Goal: Task Accomplishment & Management: Manage account settings

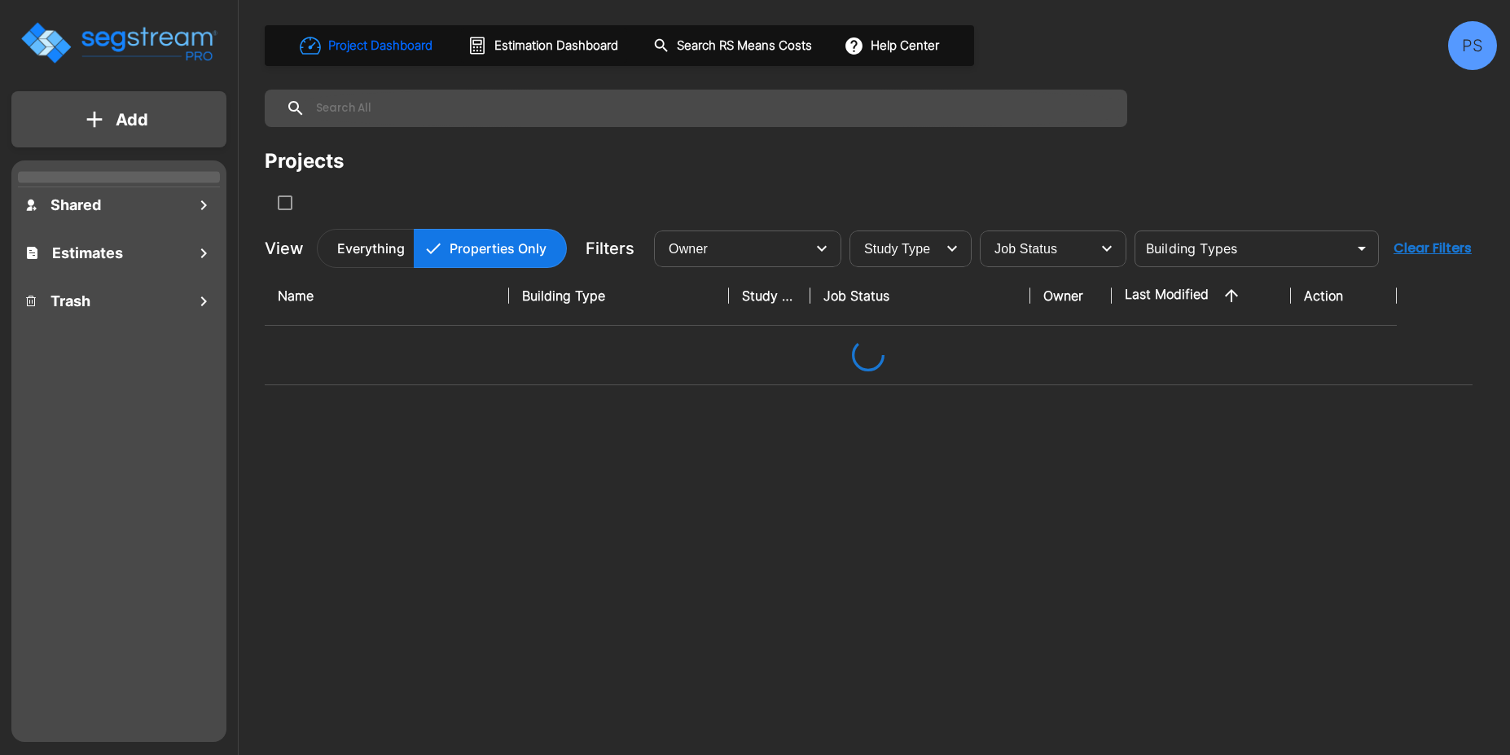
click at [1475, 35] on div "PS" at bounding box center [1472, 45] width 49 height 49
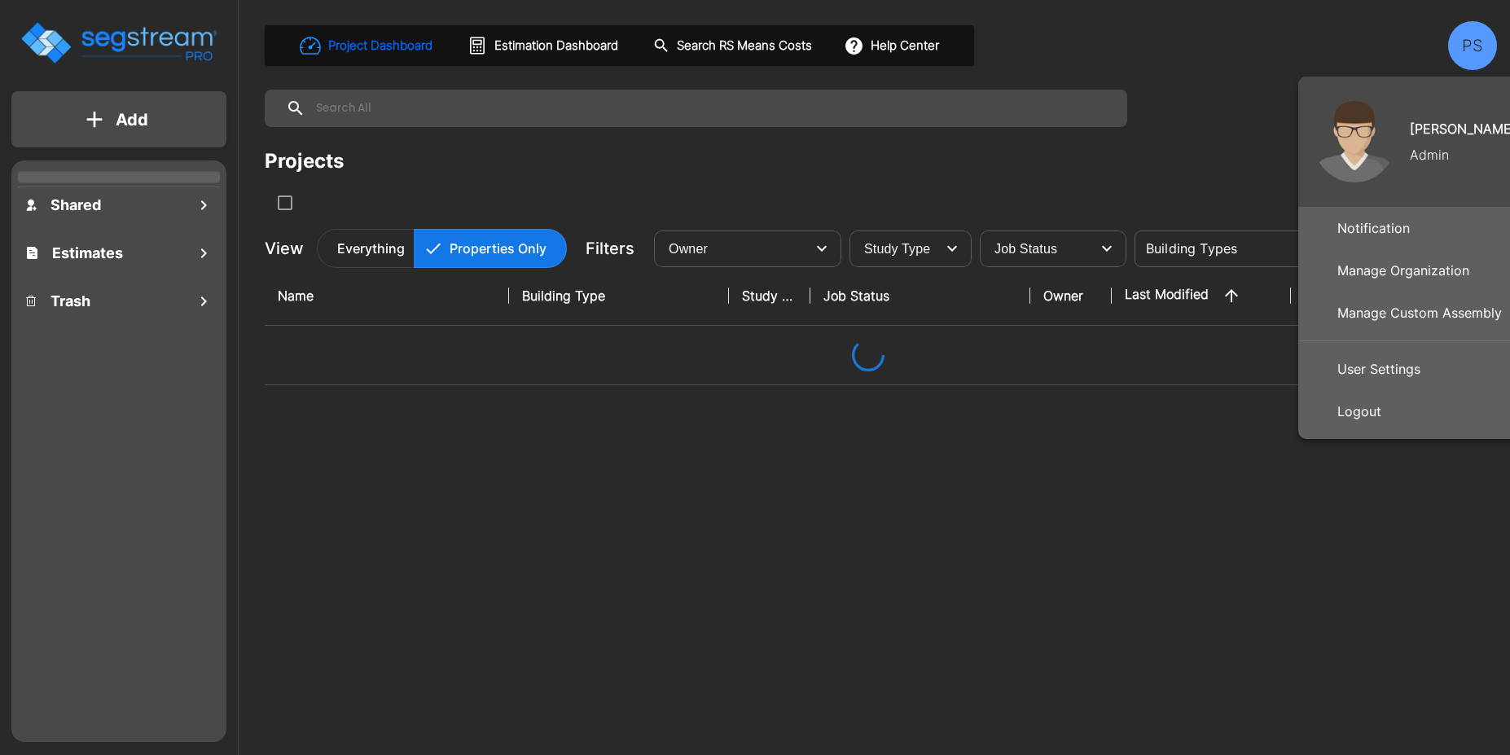
click at [1369, 370] on p "User Settings" at bounding box center [1379, 369] width 96 height 33
click at [1366, 372] on p "User Settings" at bounding box center [1379, 369] width 96 height 33
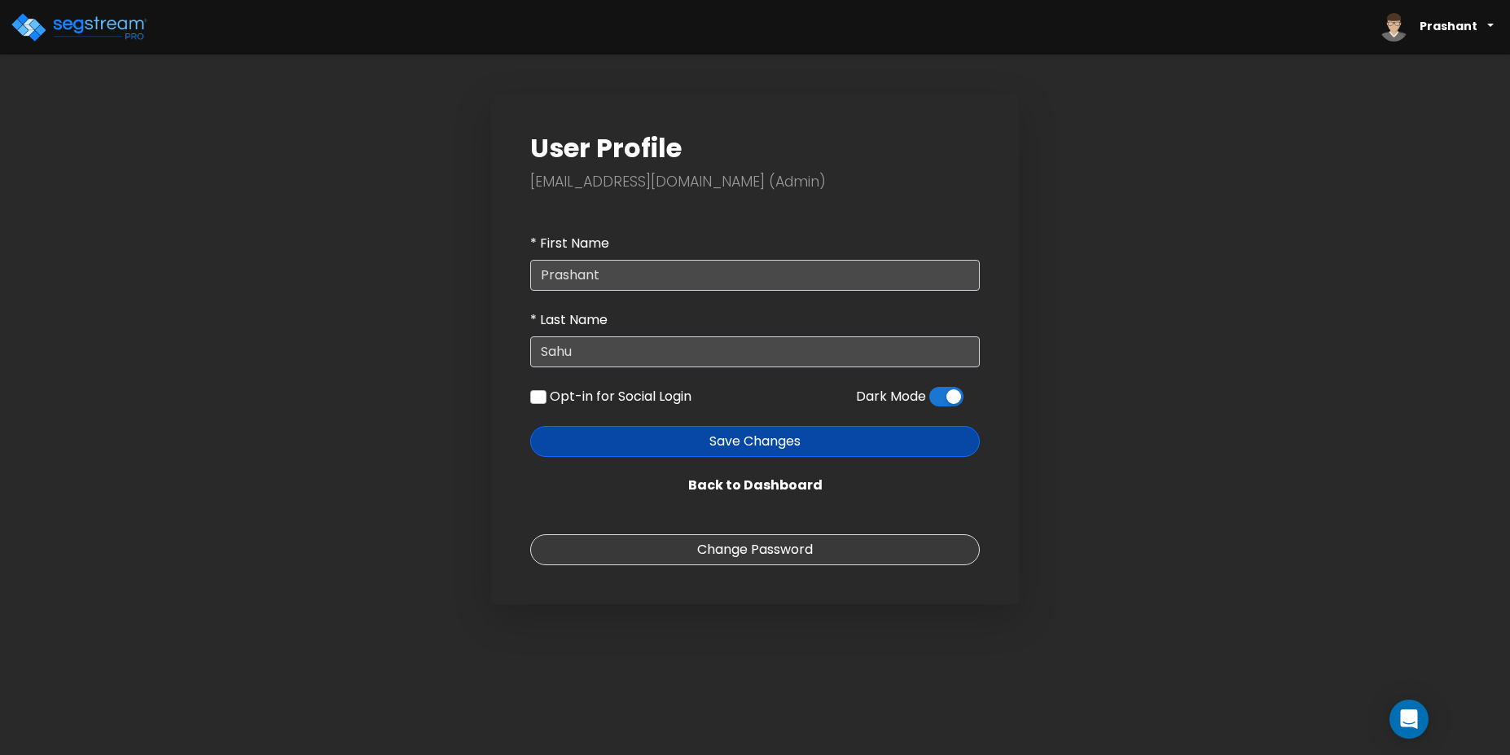
click at [950, 392] on span at bounding box center [946, 397] width 34 height 20
click at [929, 401] on input "checkbox" at bounding box center [929, 401] width 0 height 0
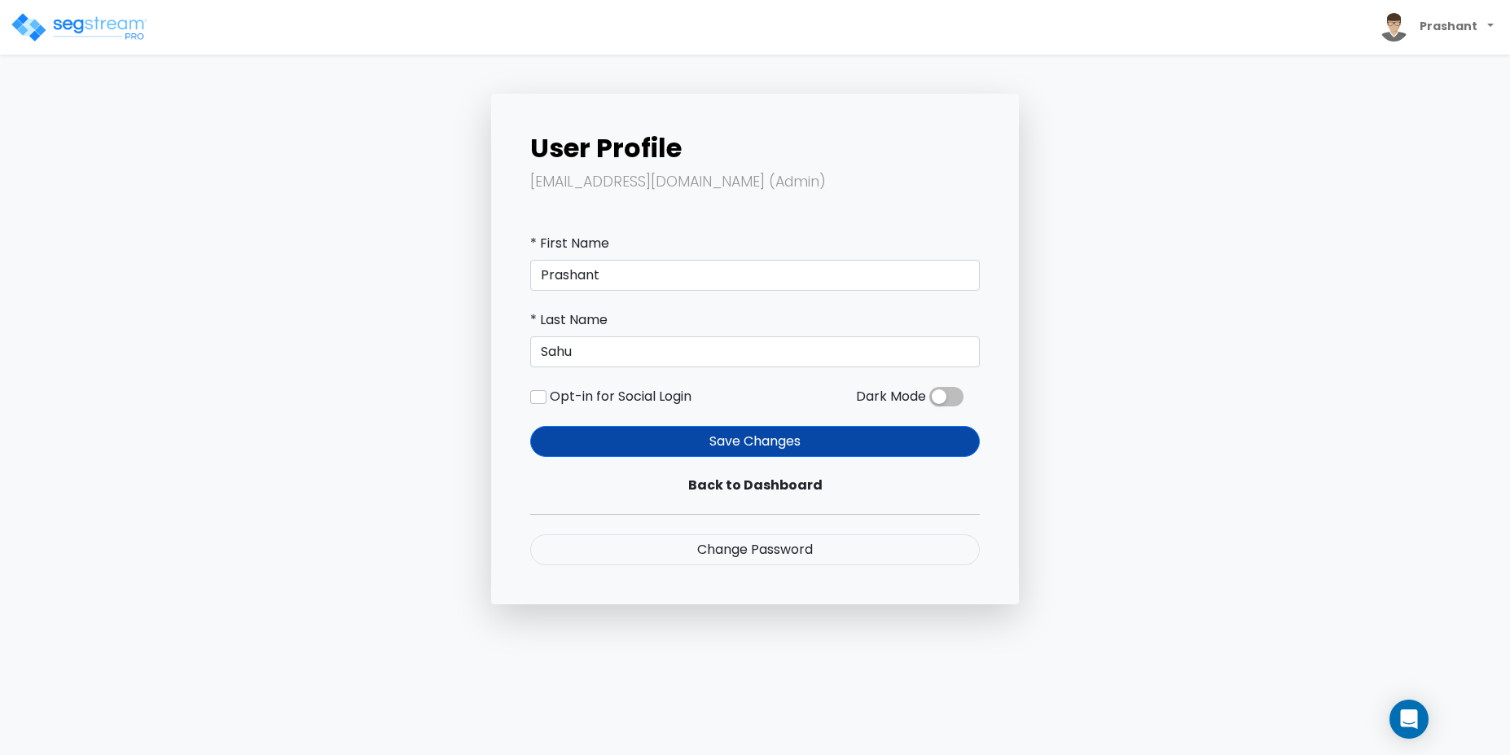
click at [134, 22] on img at bounding box center [79, 27] width 138 height 33
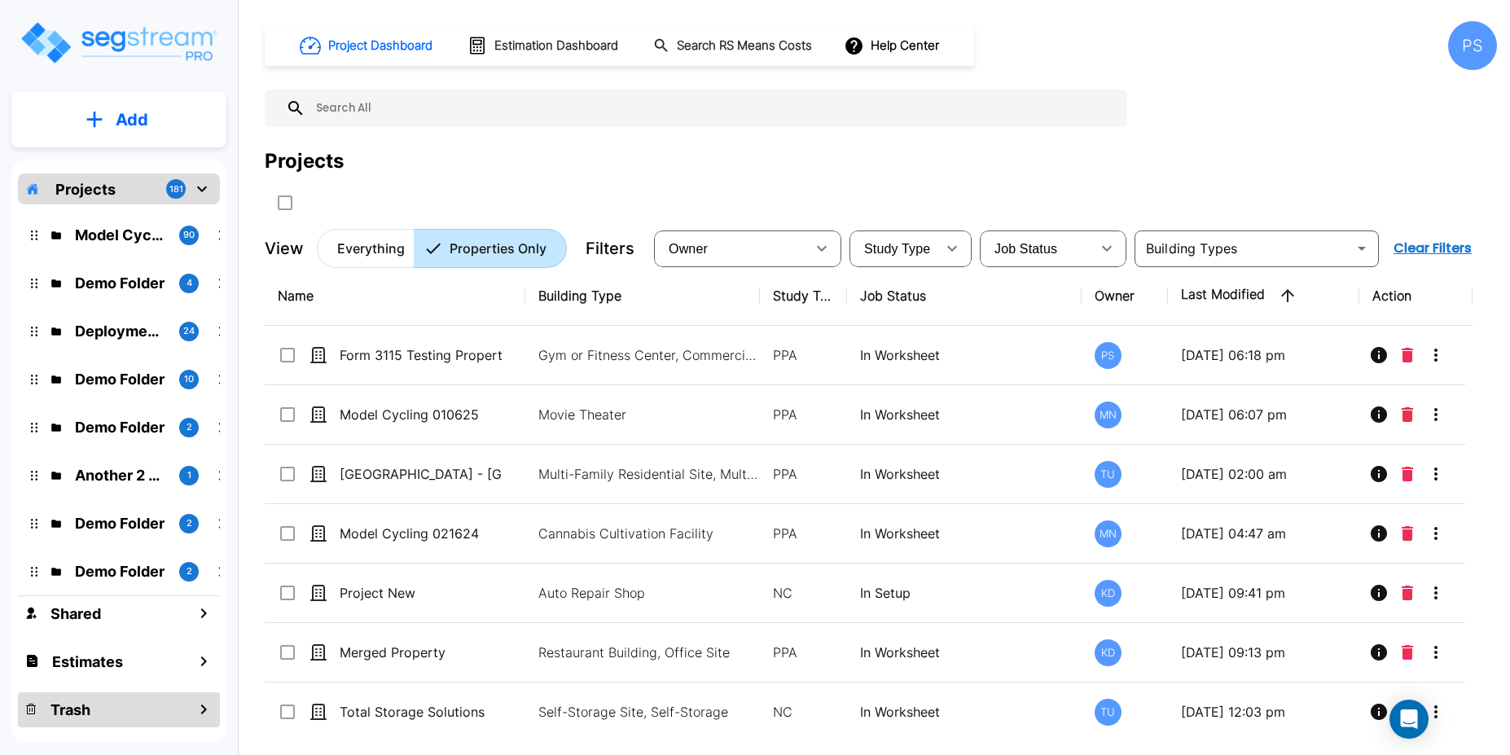
click at [173, 709] on div "Trash" at bounding box center [119, 709] width 202 height 35
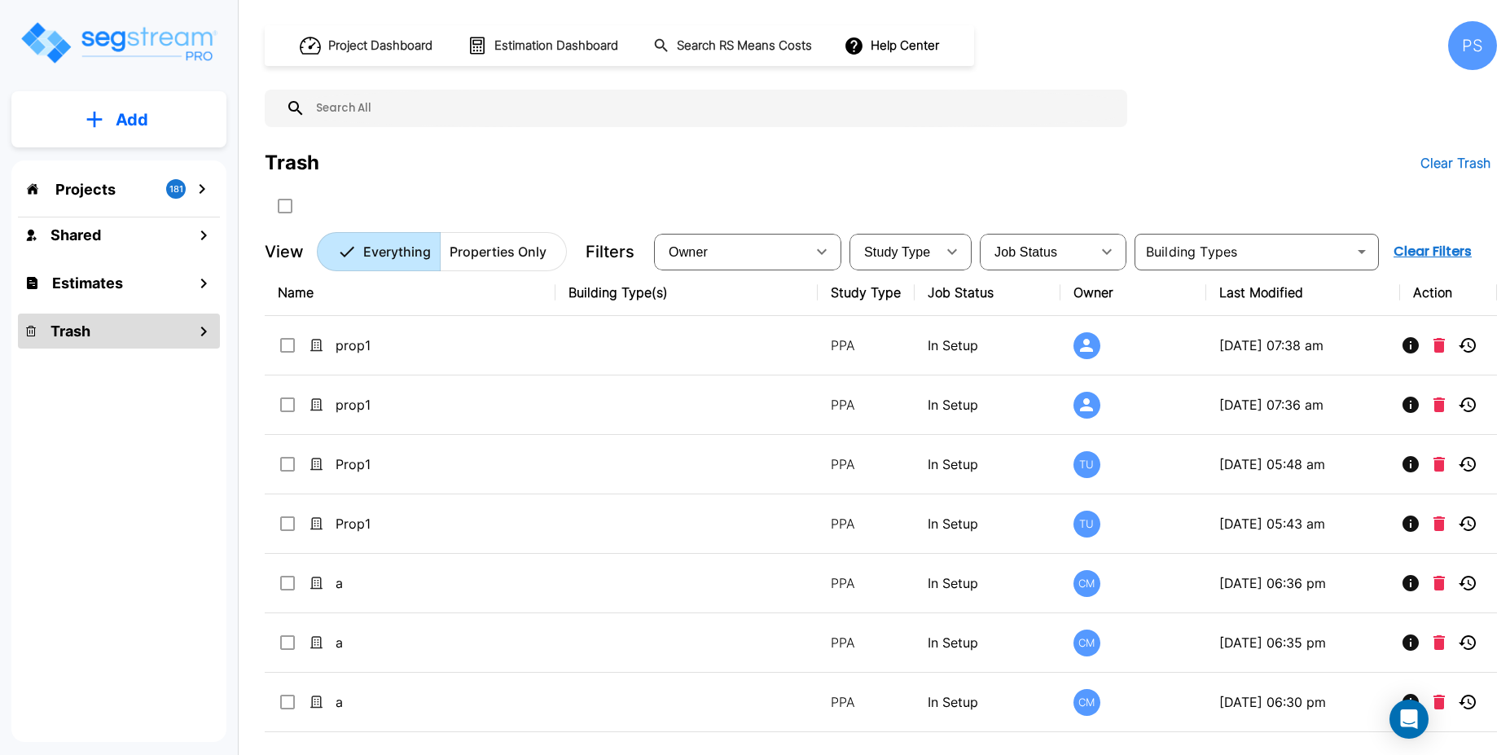
click at [143, 194] on div "Projects 181" at bounding box center [119, 188] width 202 height 31
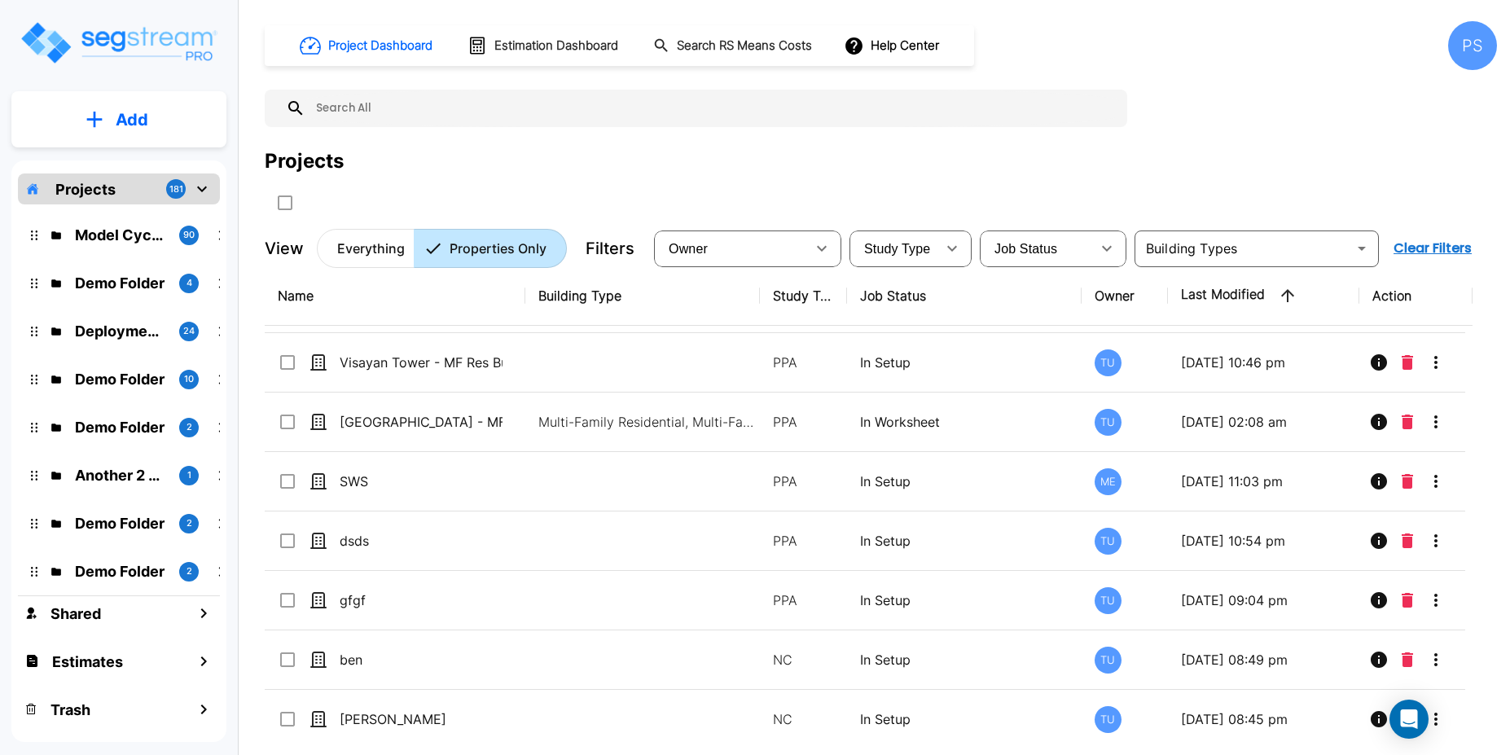
scroll to position [930, 0]
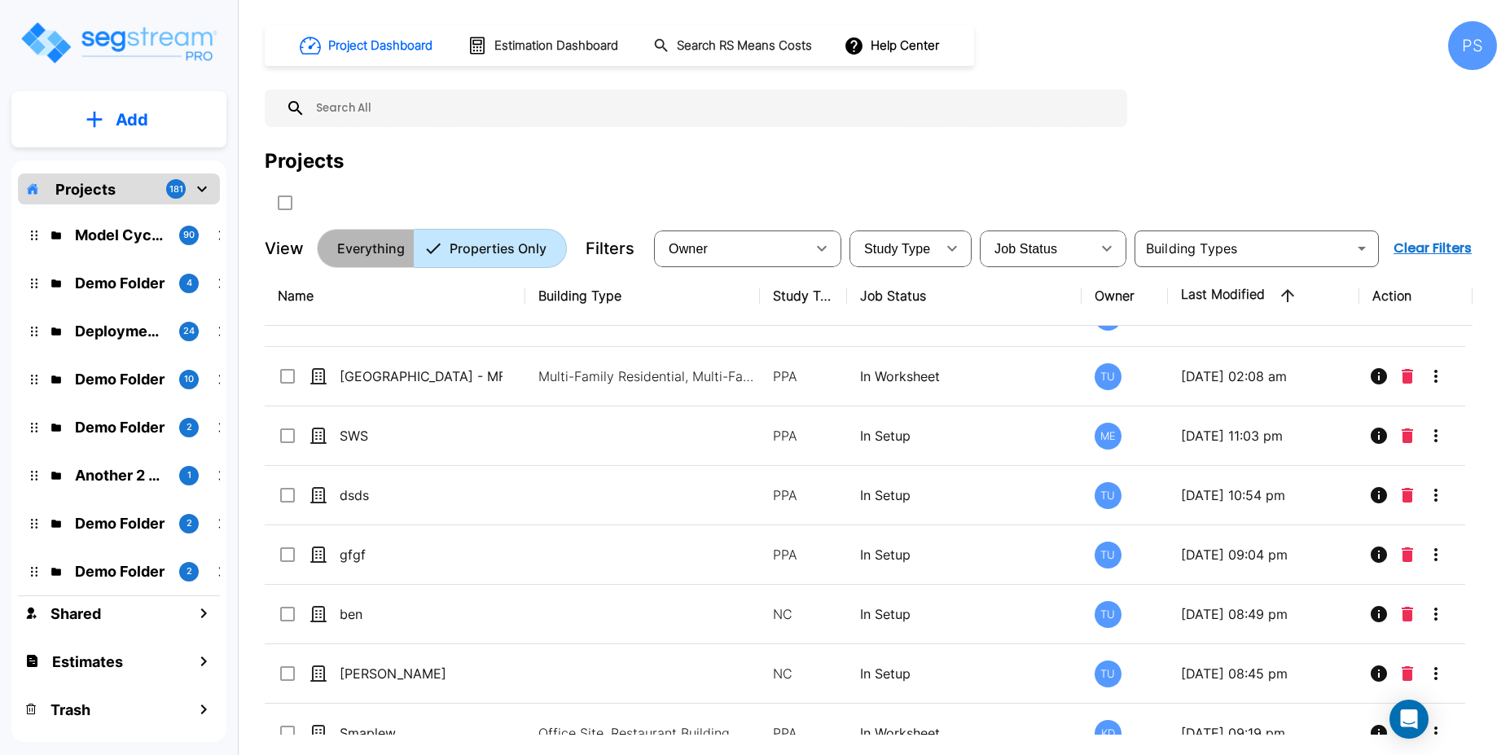
click at [378, 266] on button "Everything" at bounding box center [366, 248] width 98 height 39
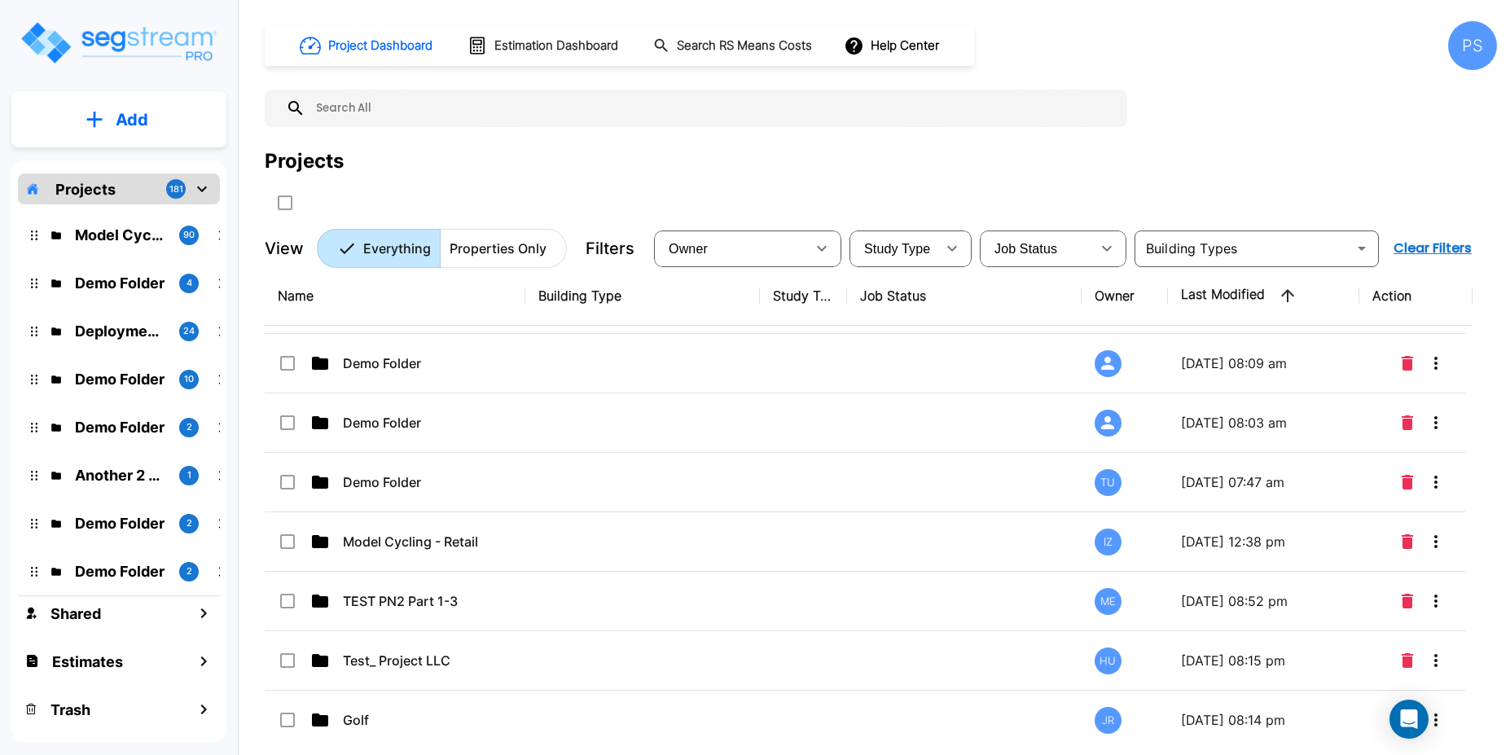
scroll to position [1171, 0]
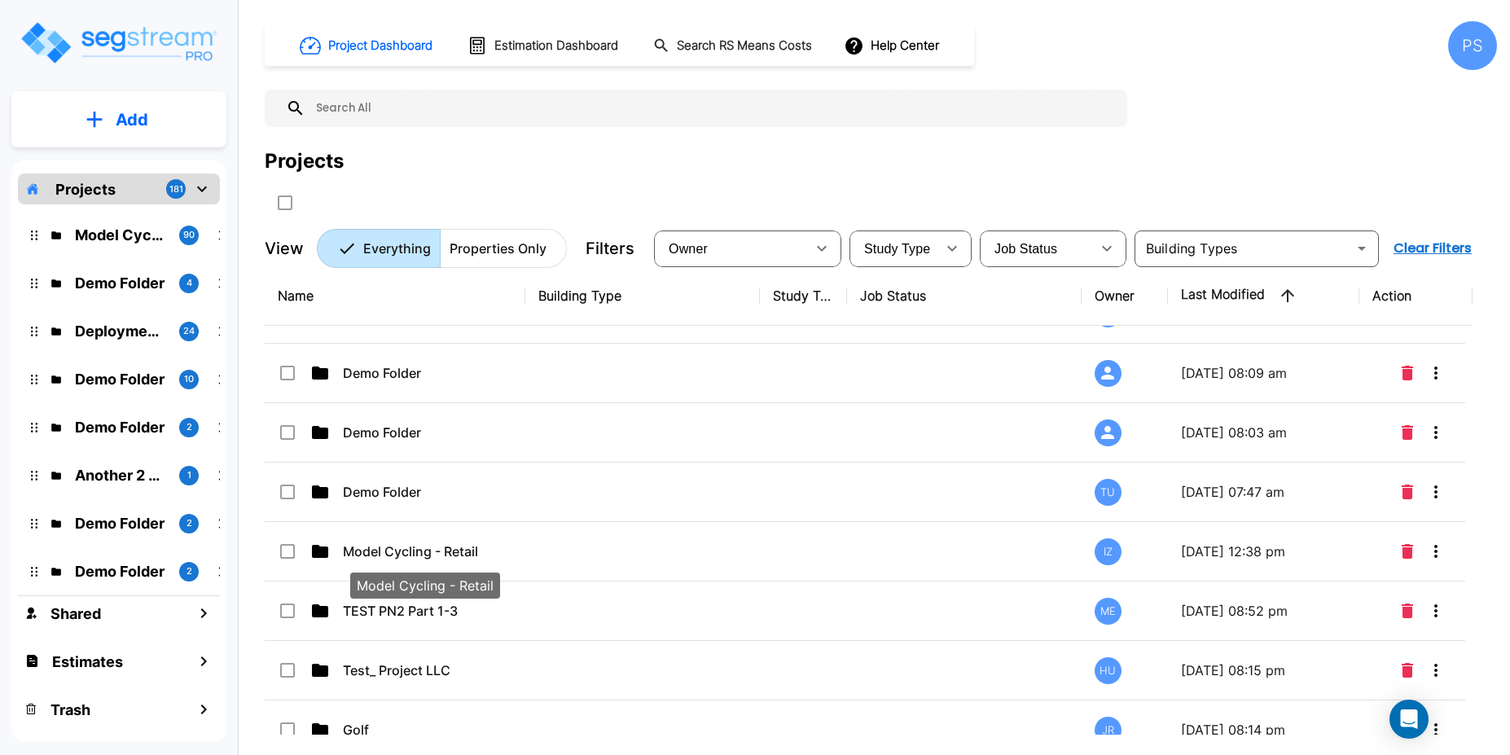
click at [445, 561] on div "Model Cycling - Retail" at bounding box center [425, 580] width 153 height 39
click at [445, 561] on div "Name Building Type Study Type Job Status Owner Last Modified Action Model Cycli…" at bounding box center [869, 500] width 1208 height 468
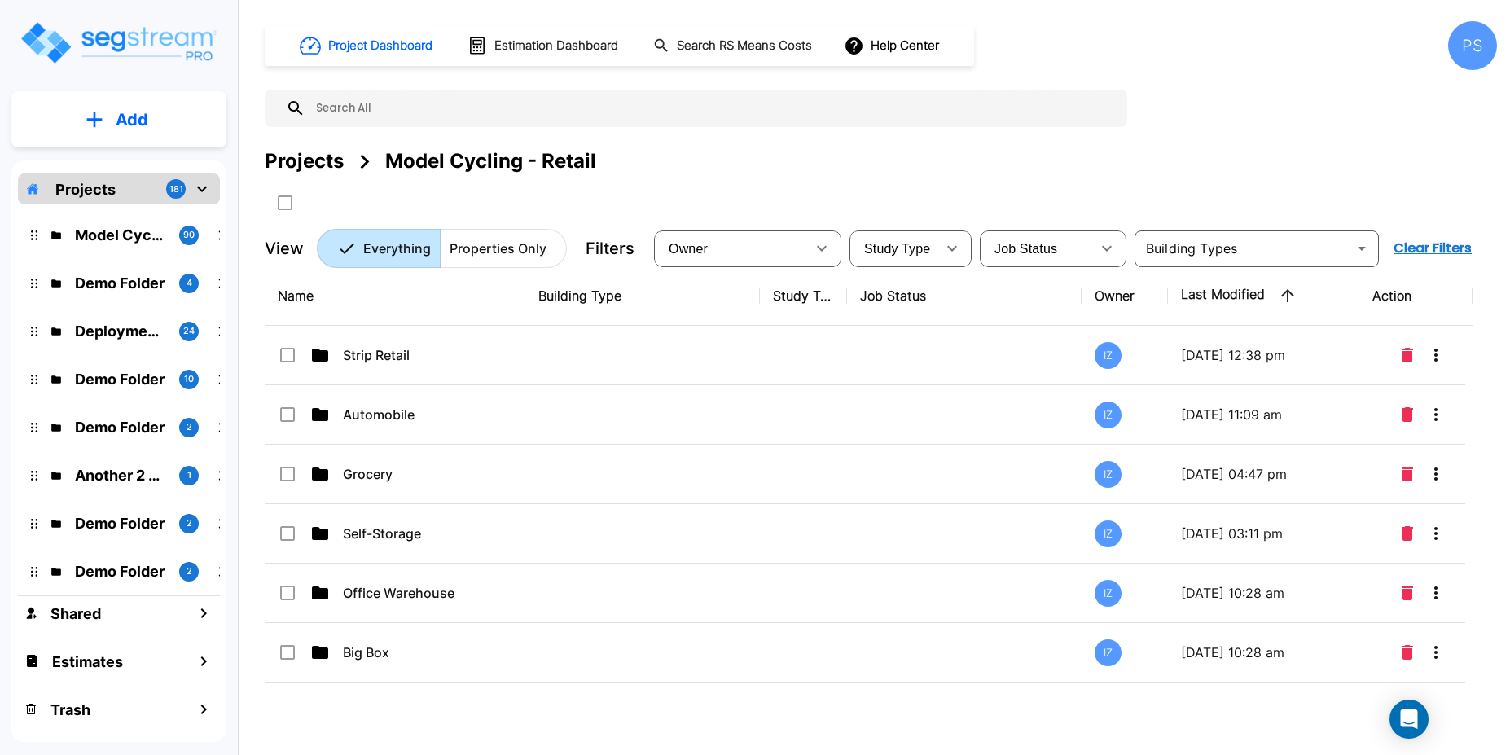
scroll to position [0, 0]
click at [327, 161] on div "Projects" at bounding box center [304, 161] width 79 height 29
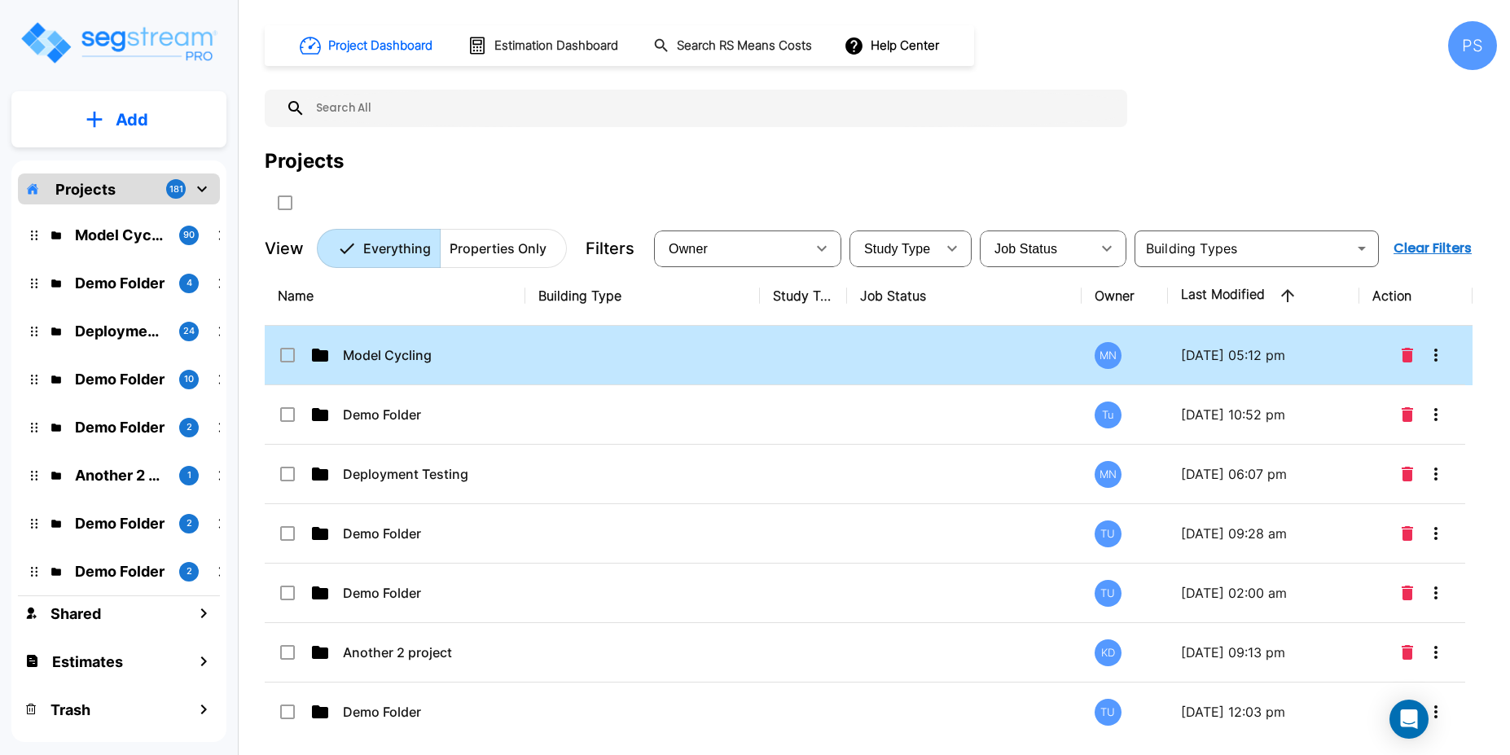
click at [537, 375] on td at bounding box center [642, 355] width 235 height 59
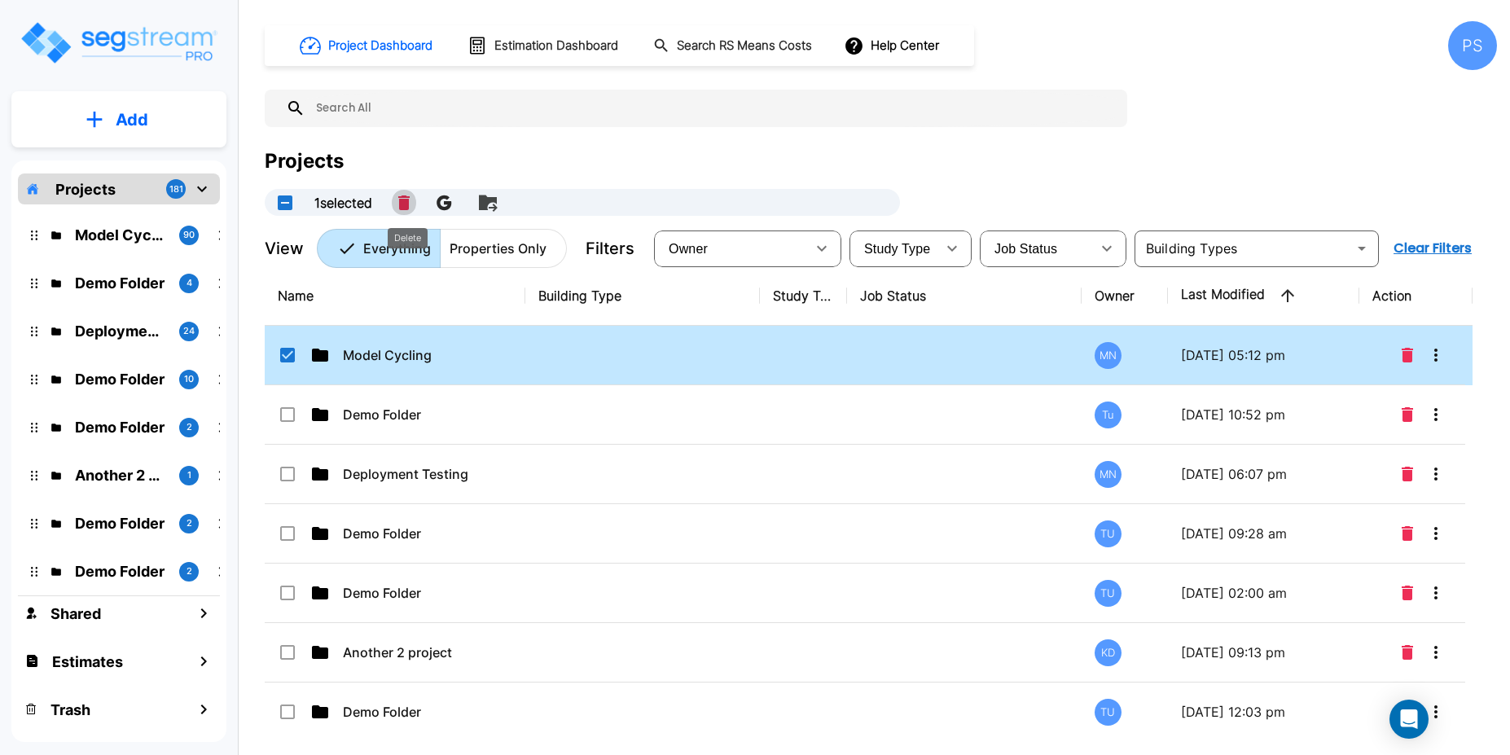
click at [410, 208] on icon "Delete" at bounding box center [403, 202] width 11 height 15
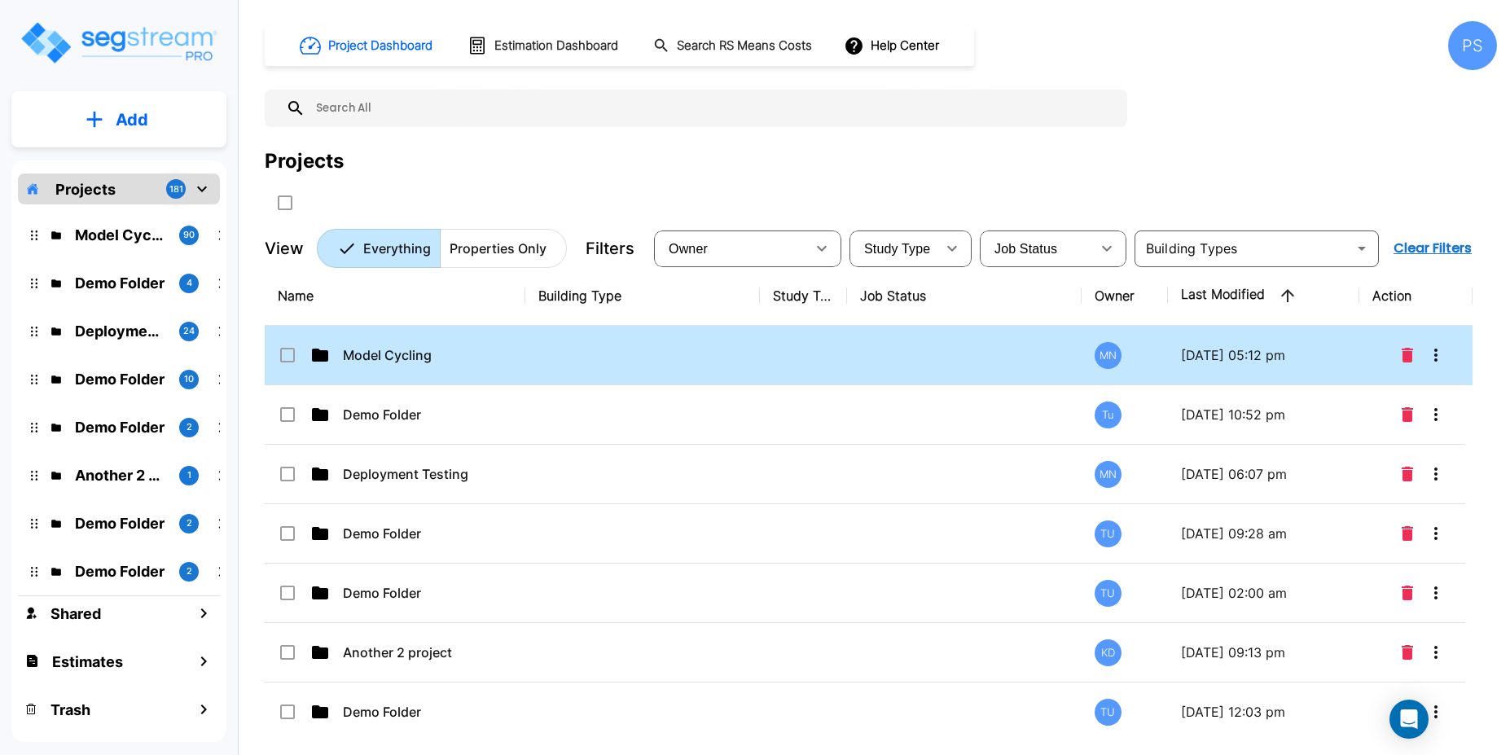
click at [287, 354] on input "select row Model Cycling" at bounding box center [286, 352] width 16 height 14
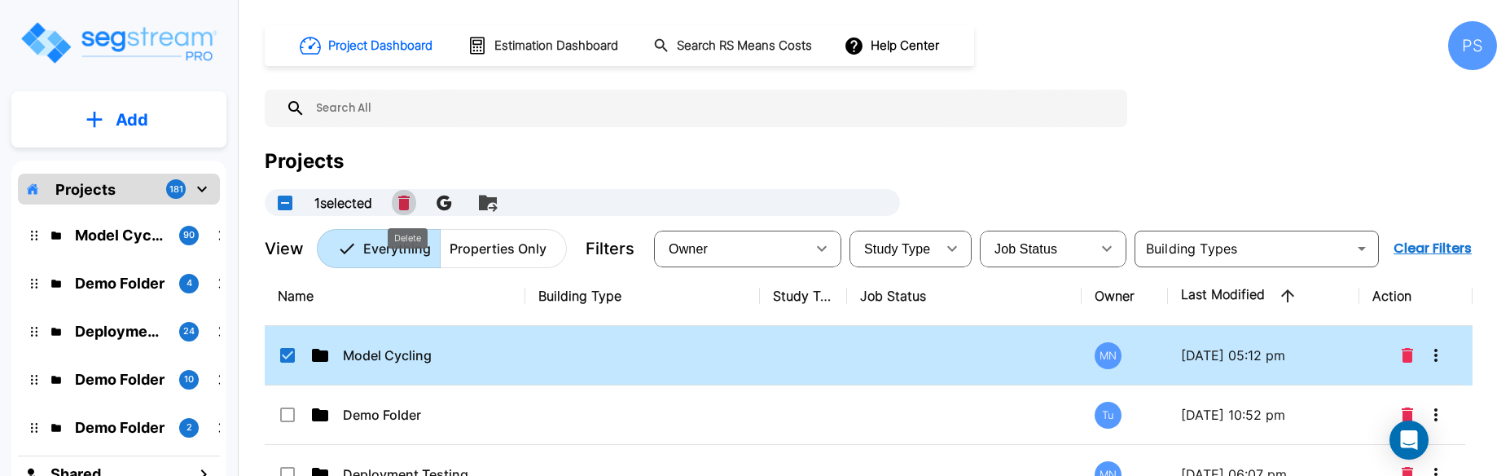
click at [408, 201] on icon "Delete" at bounding box center [403, 202] width 11 height 15
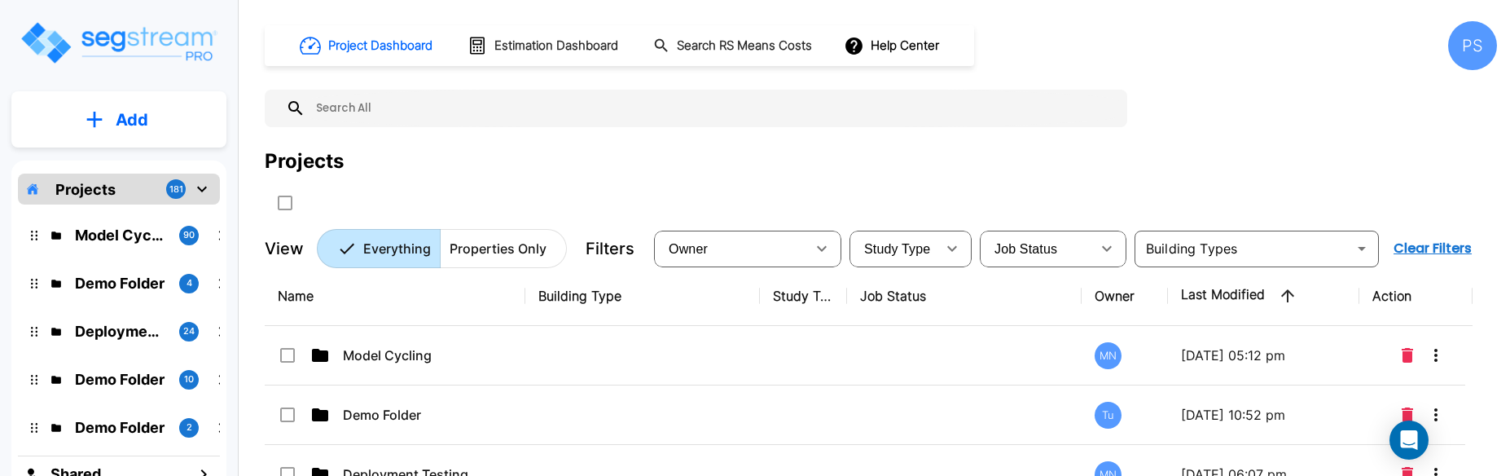
checkbox input "false"
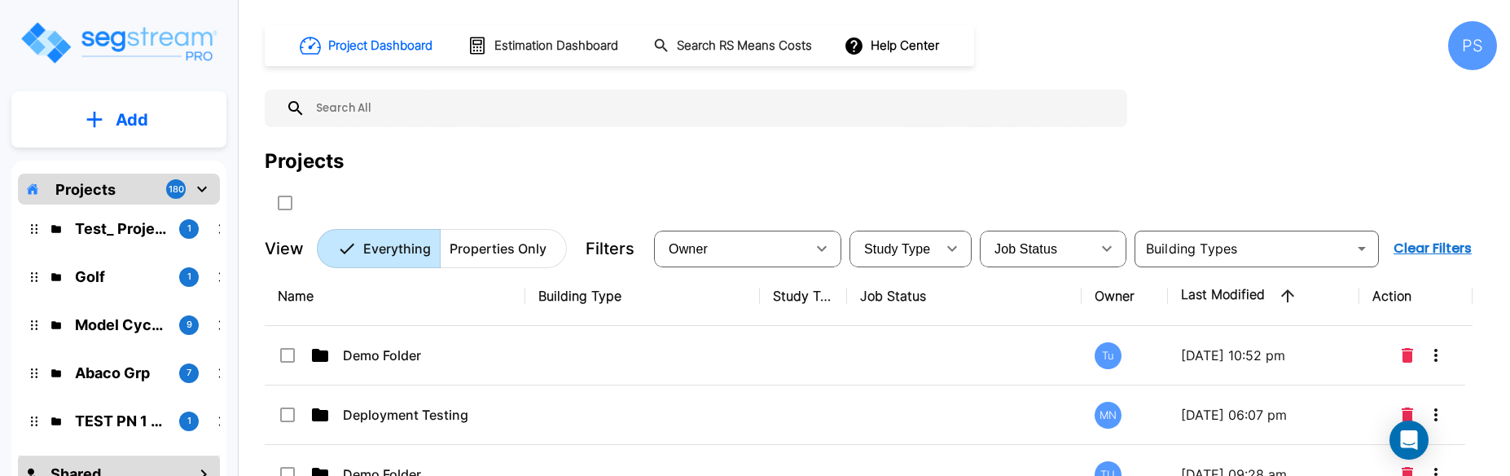
scroll to position [112, 0]
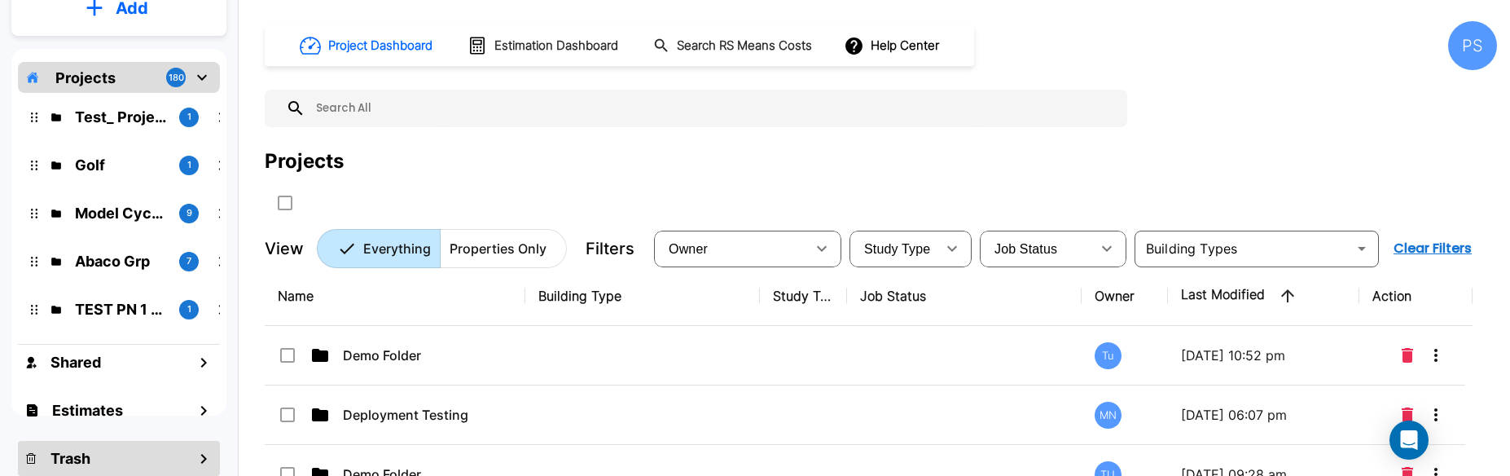
click at [133, 449] on div "Trash" at bounding box center [119, 458] width 202 height 35
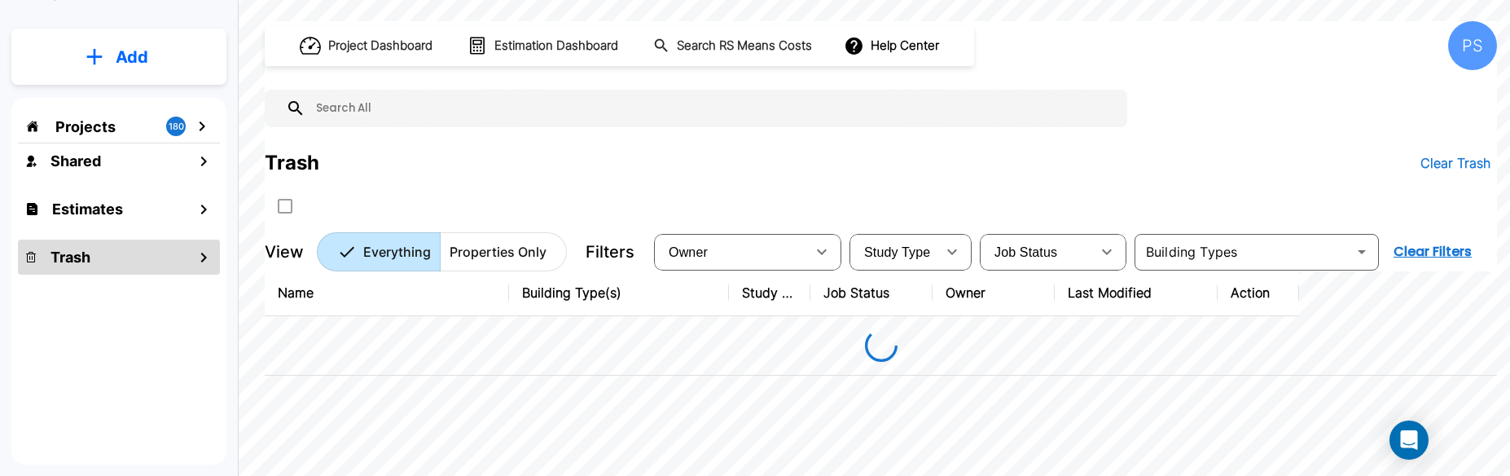
scroll to position [63, 0]
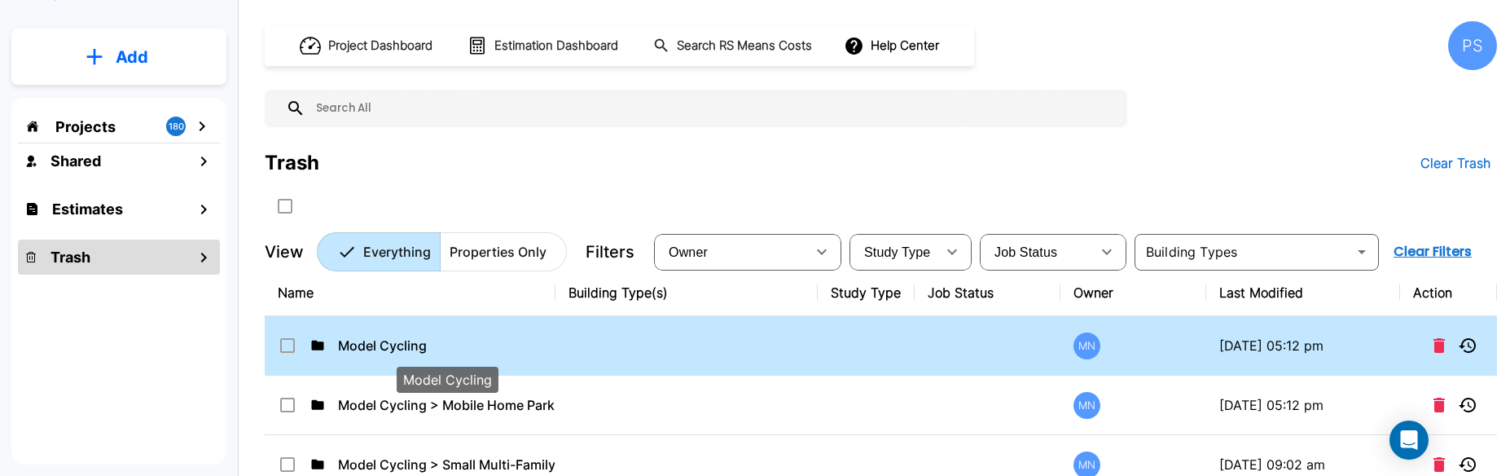
click at [519, 347] on p "Model Cycling" at bounding box center [446, 346] width 217 height 20
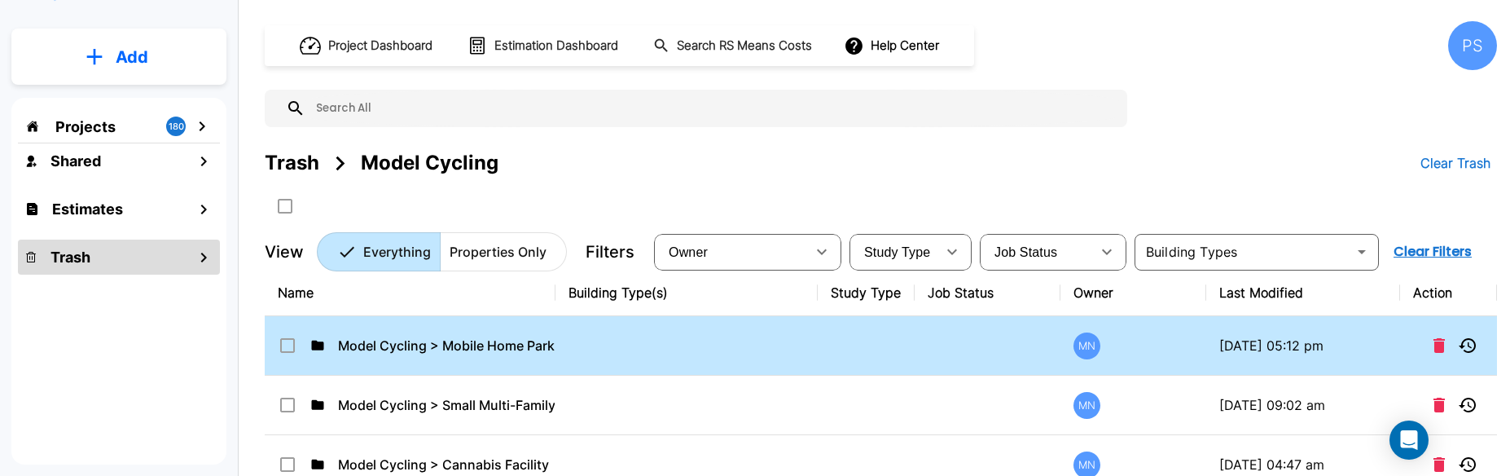
click at [632, 348] on td at bounding box center [686, 345] width 262 height 59
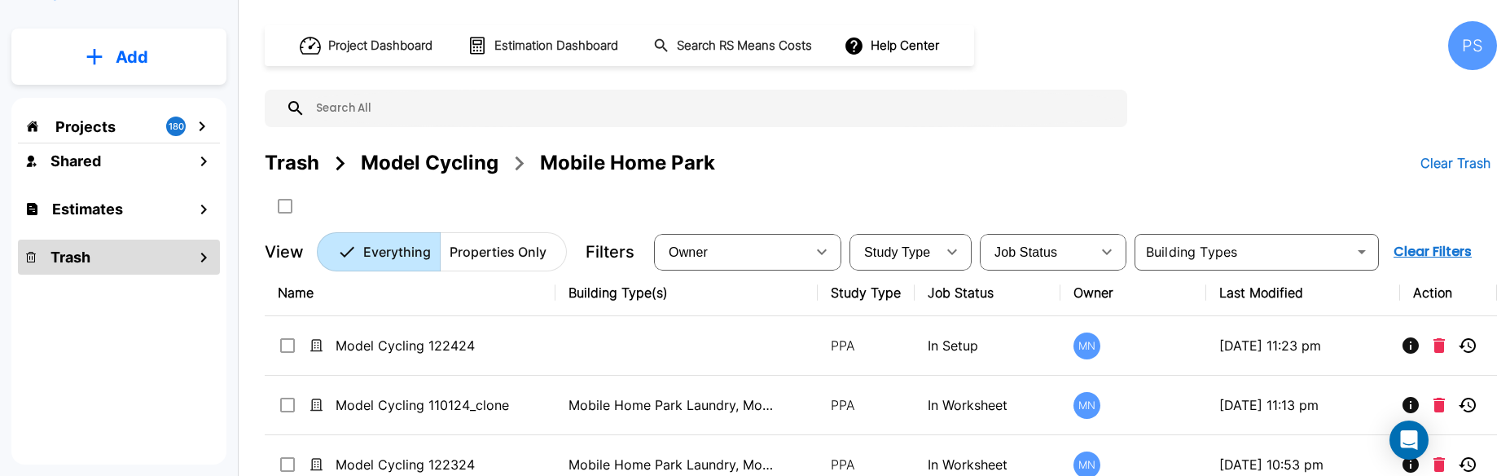
click at [434, 161] on div "Model Cycling" at bounding box center [430, 162] width 138 height 29
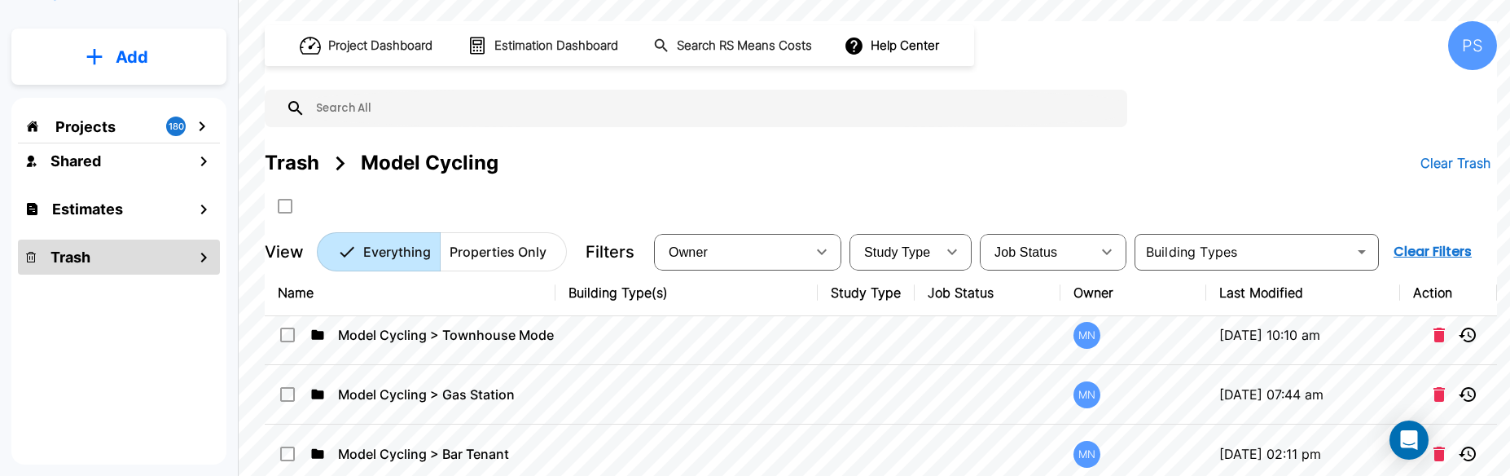
scroll to position [0, 0]
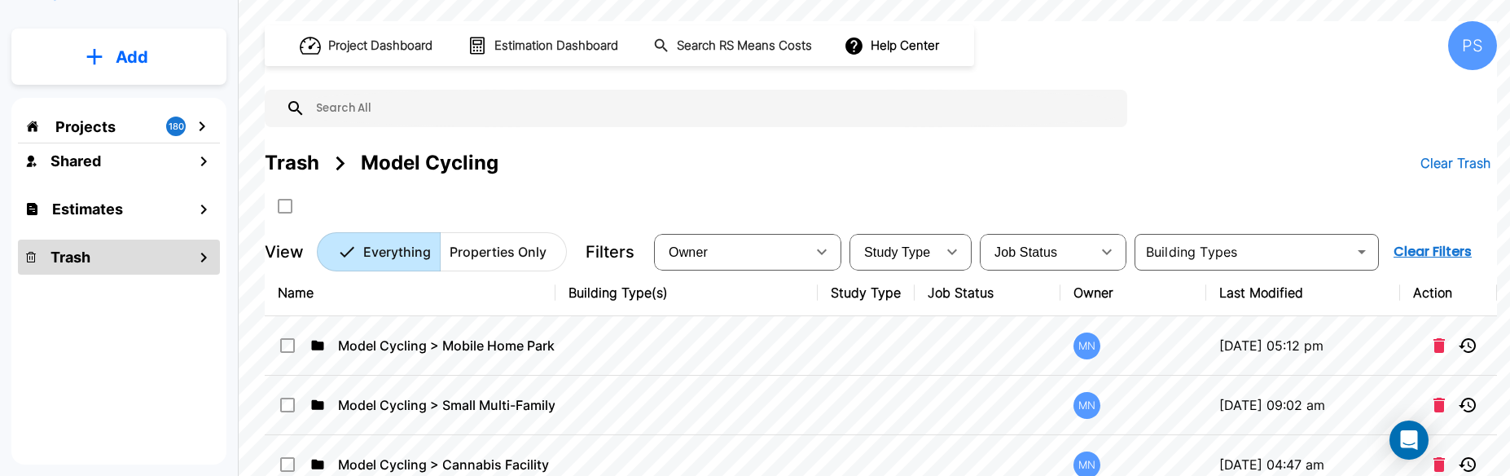
click at [301, 158] on div "Trash" at bounding box center [292, 162] width 55 height 29
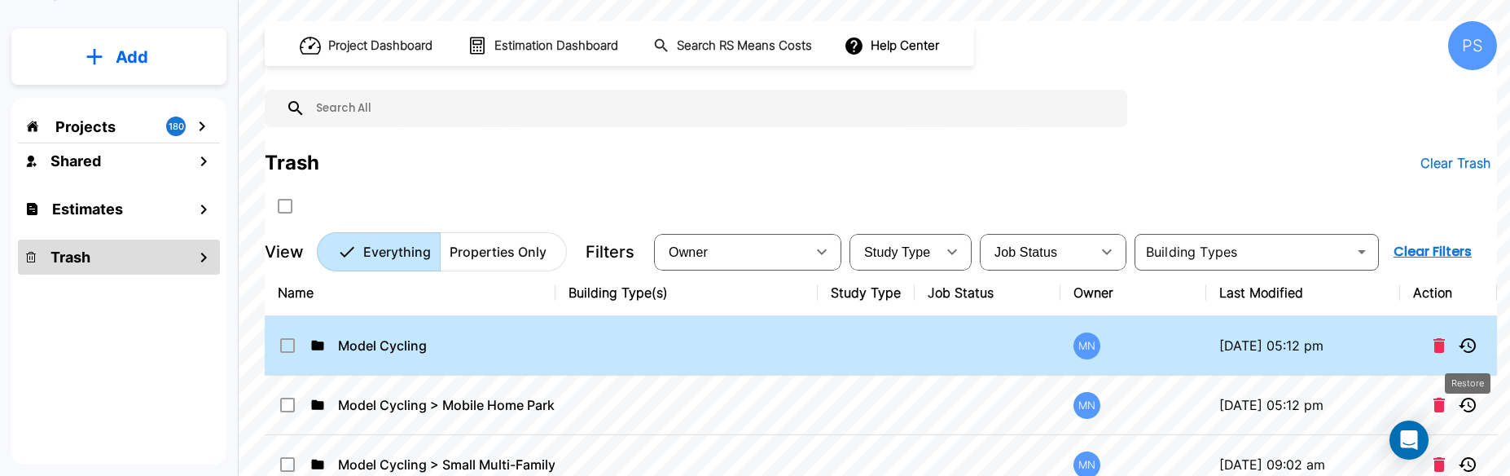
click at [1466, 341] on icon "Restore" at bounding box center [1468, 346] width 20 height 20
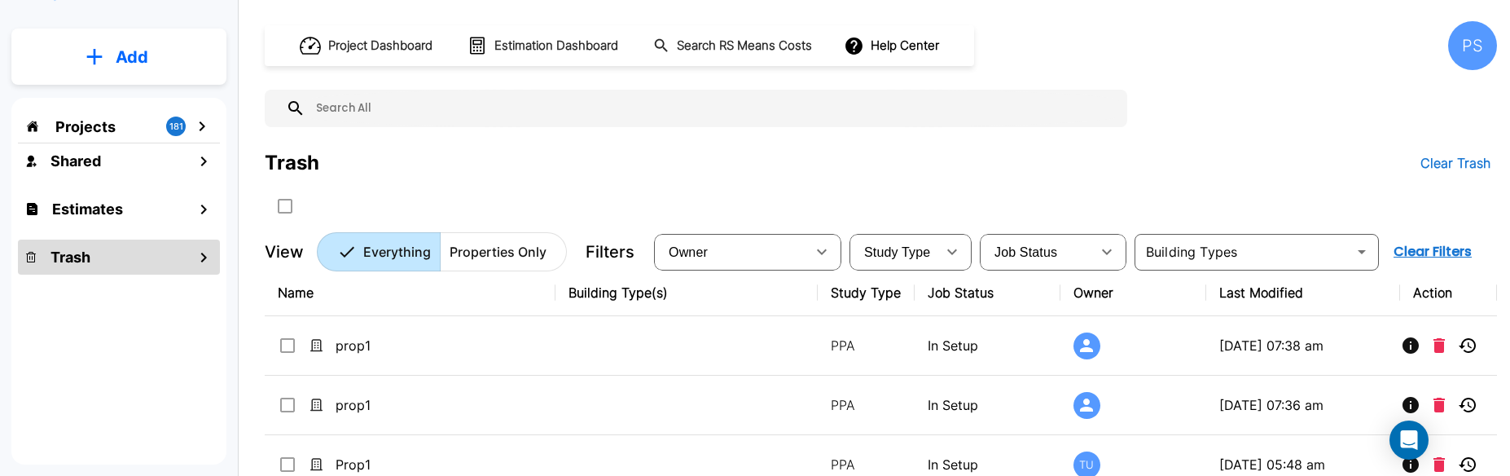
click at [145, 128] on div "Projects 181" at bounding box center [119, 126] width 202 height 31
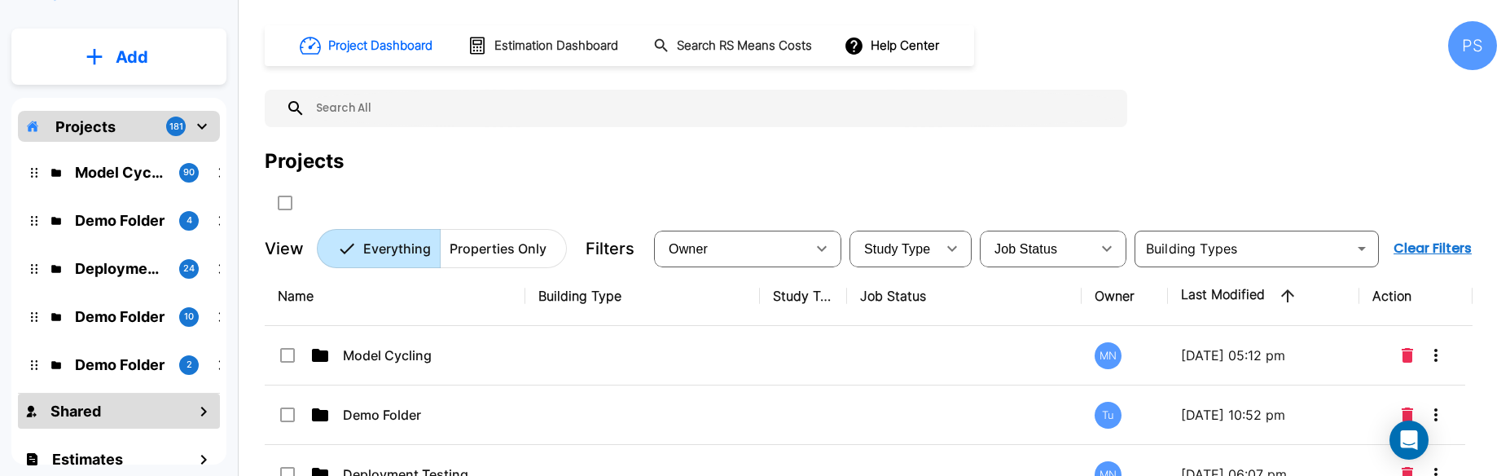
scroll to position [112, 0]
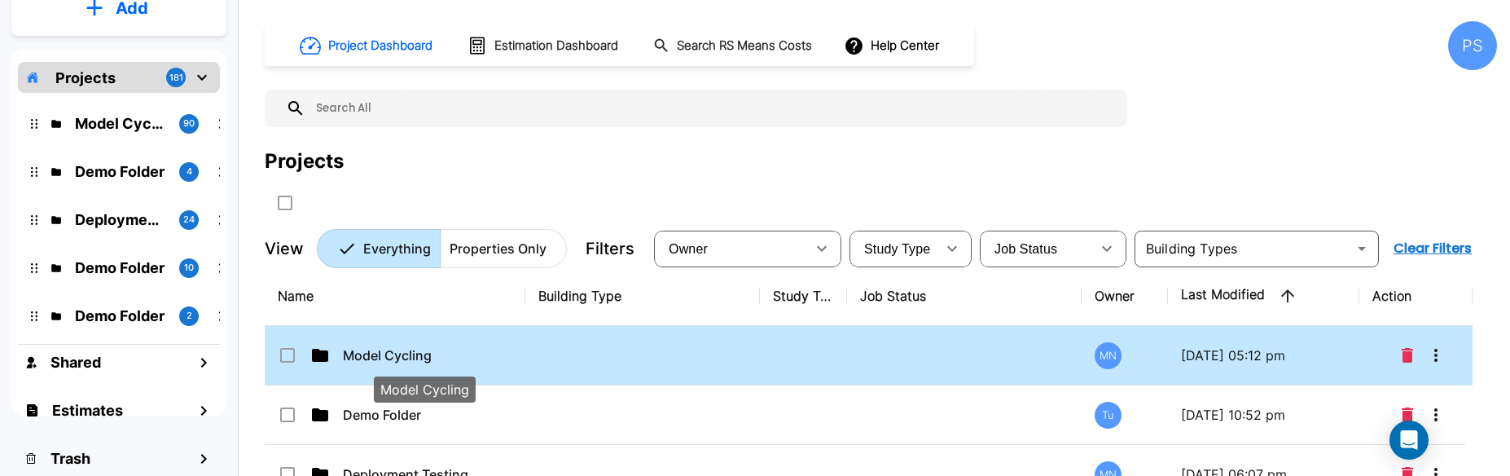
click at [481, 345] on p "Model Cycling" at bounding box center [424, 355] width 163 height 20
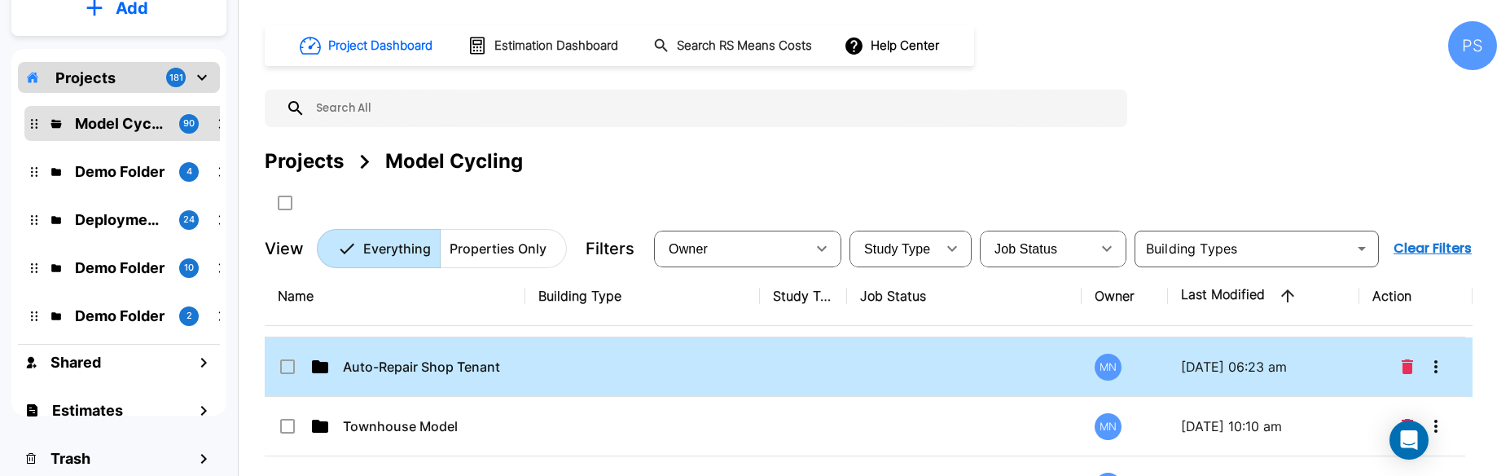
scroll to position [0, 0]
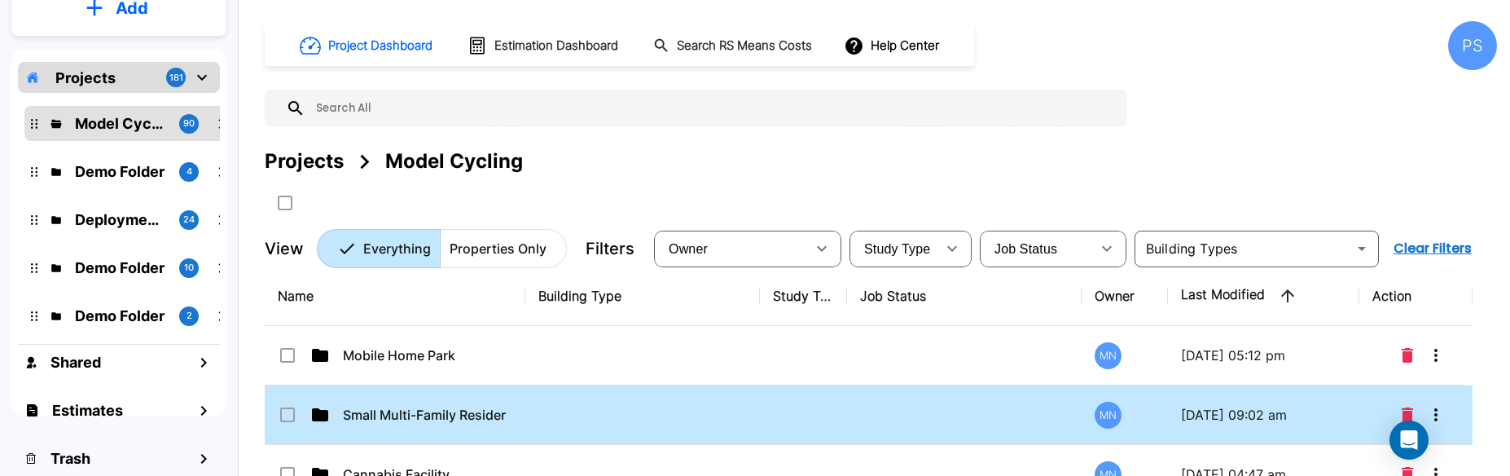
click at [291, 410] on input "select row Small Multi-Family Residence" at bounding box center [286, 412] width 16 height 14
checkbox input "true"
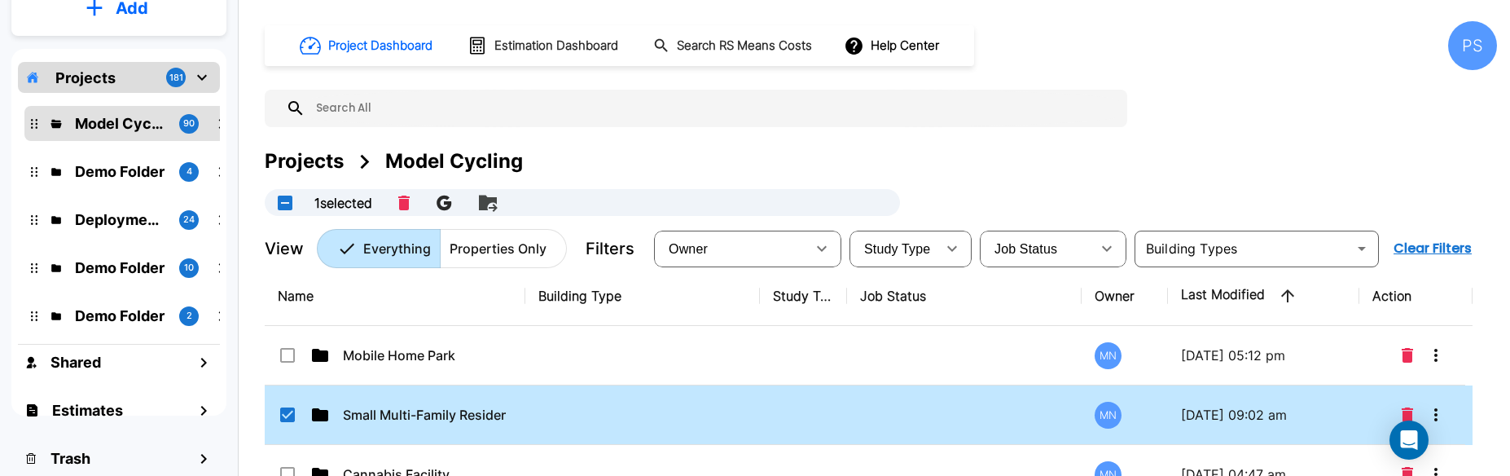
scroll to position [86, 0]
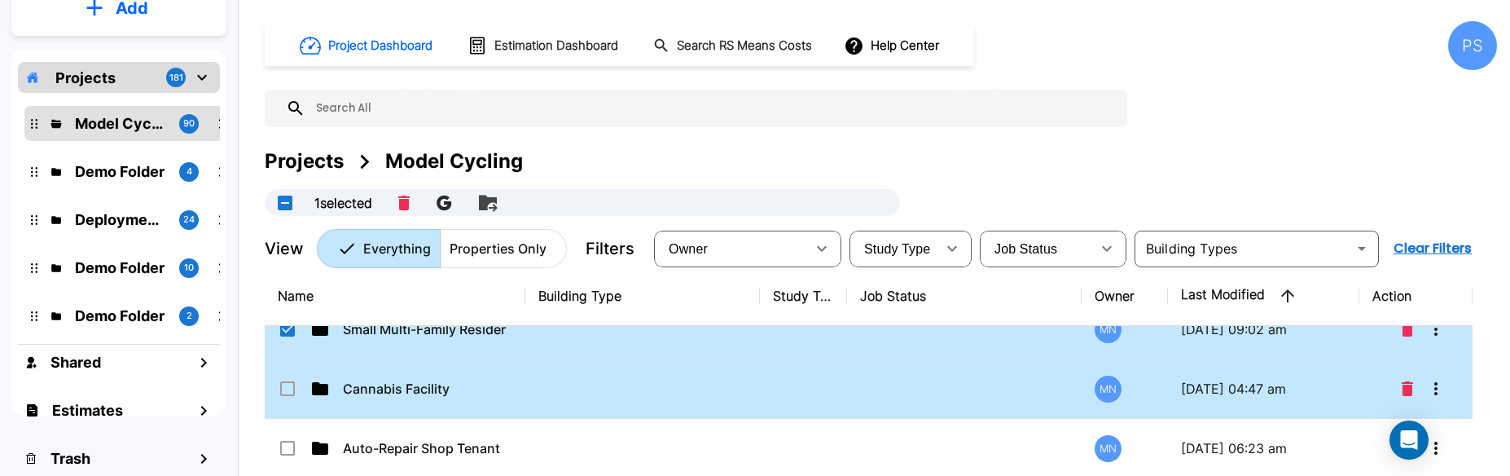
click at [288, 388] on input "select row Cannabis Facility" at bounding box center [286, 386] width 16 height 14
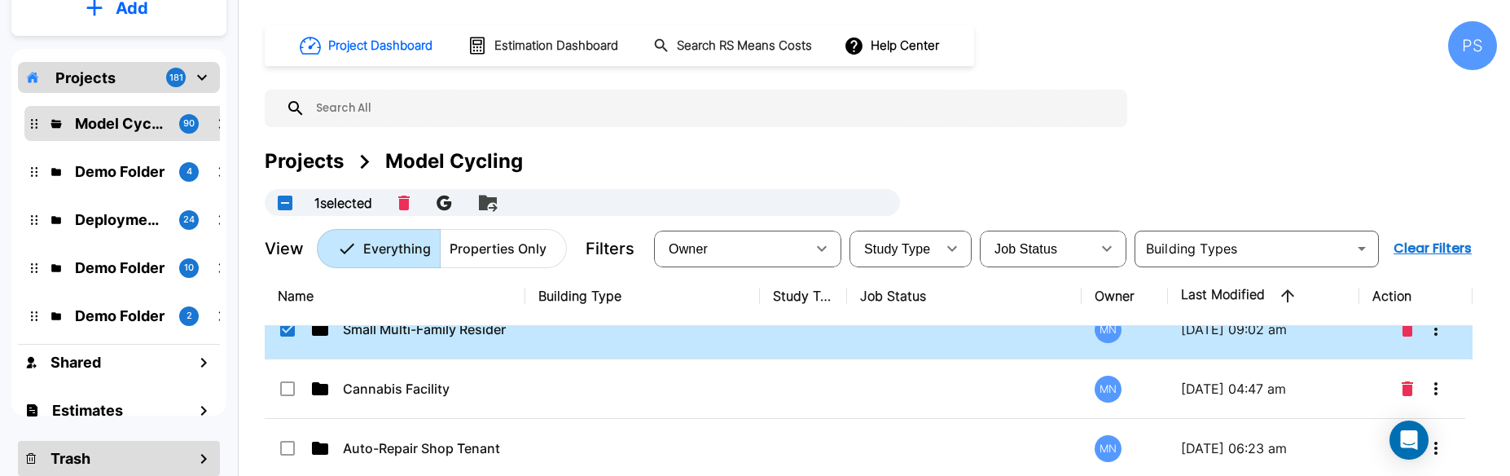
checkbox input "true"
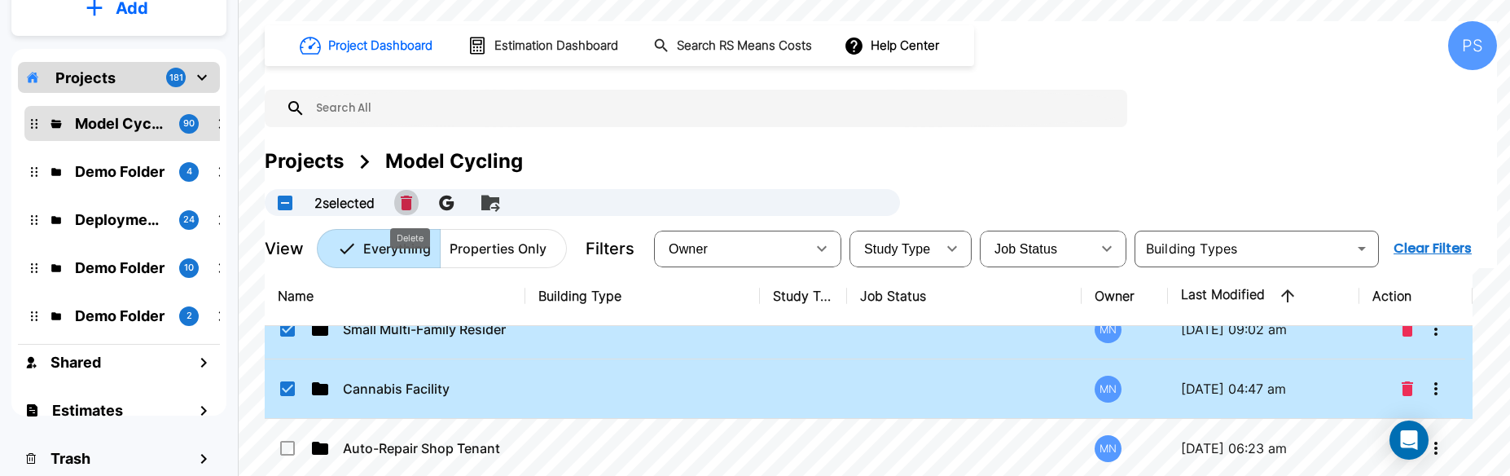
click at [410, 202] on icon "Delete" at bounding box center [406, 202] width 11 height 15
checkbox input "false"
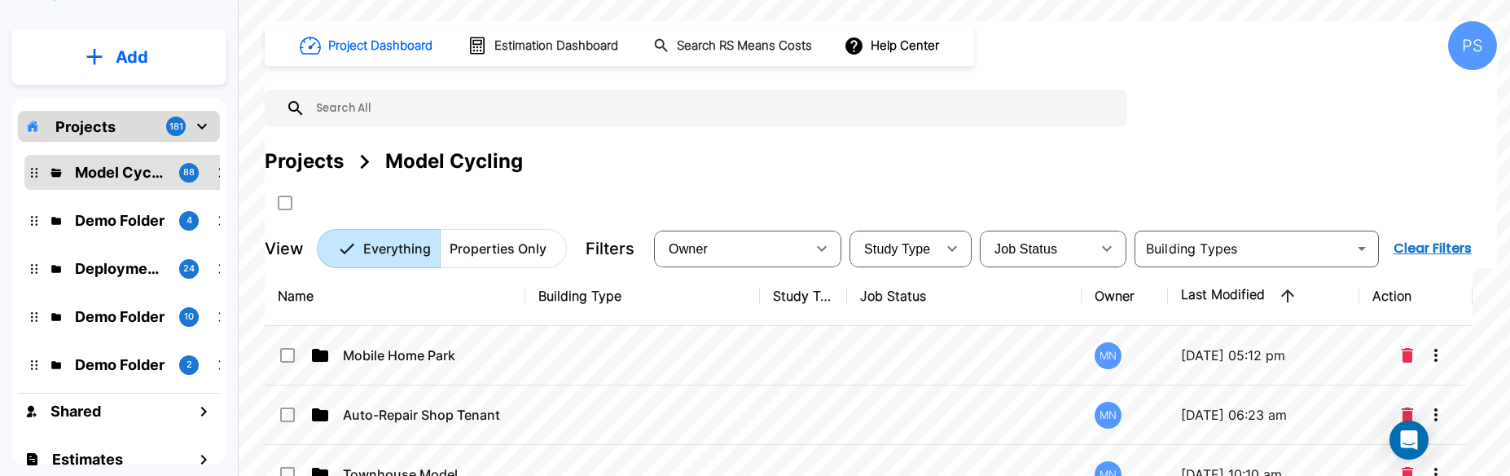
scroll to position [112, 0]
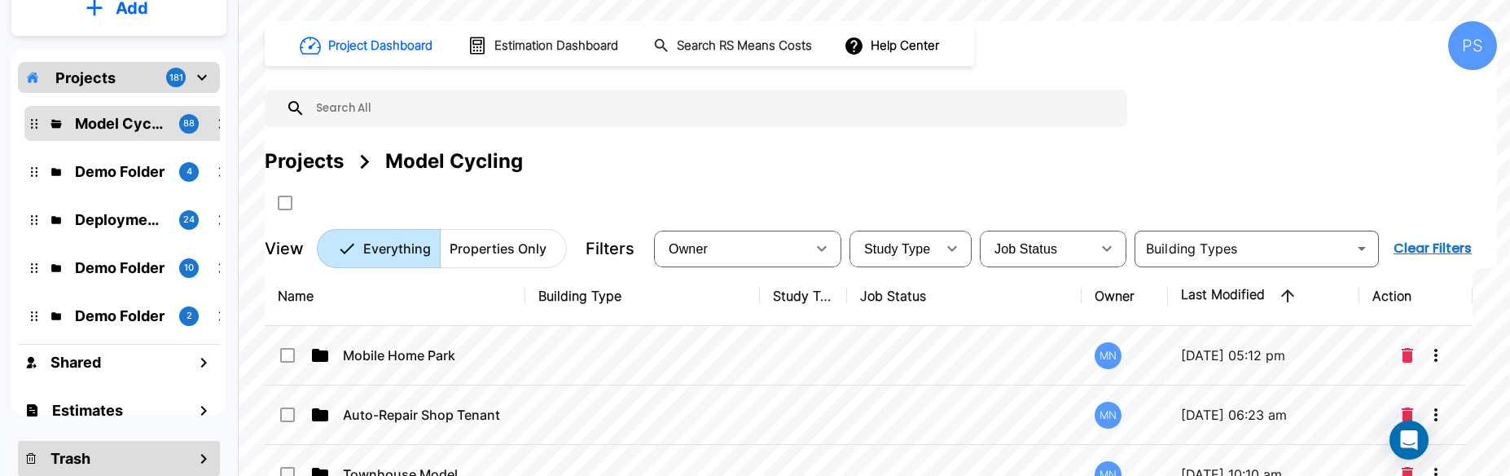
click at [110, 454] on div "Trash" at bounding box center [119, 458] width 202 height 35
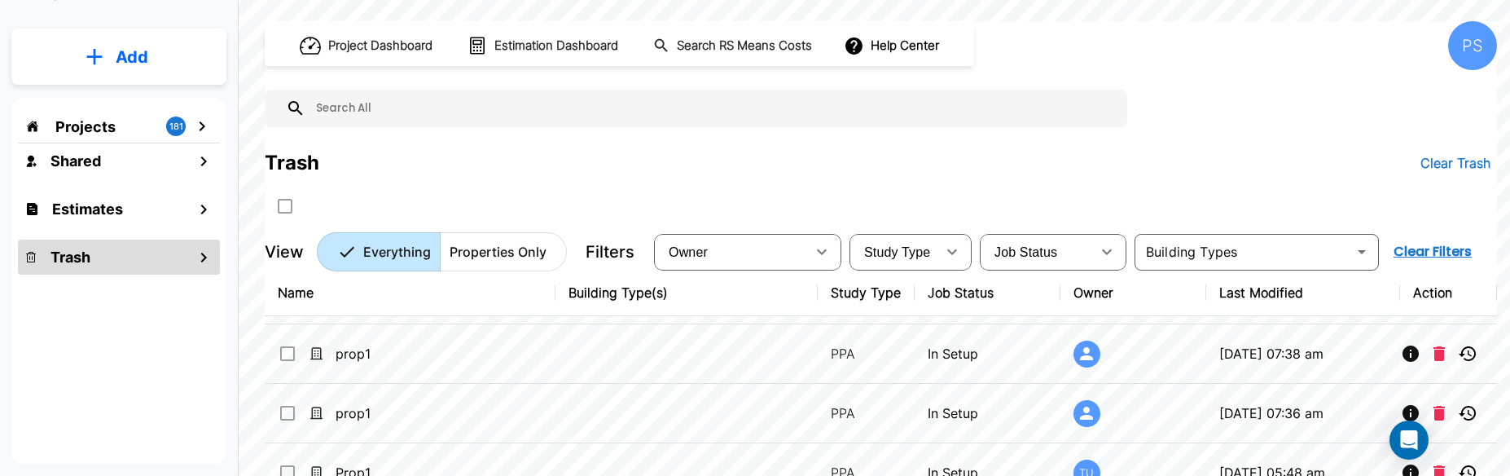
scroll to position [0, 0]
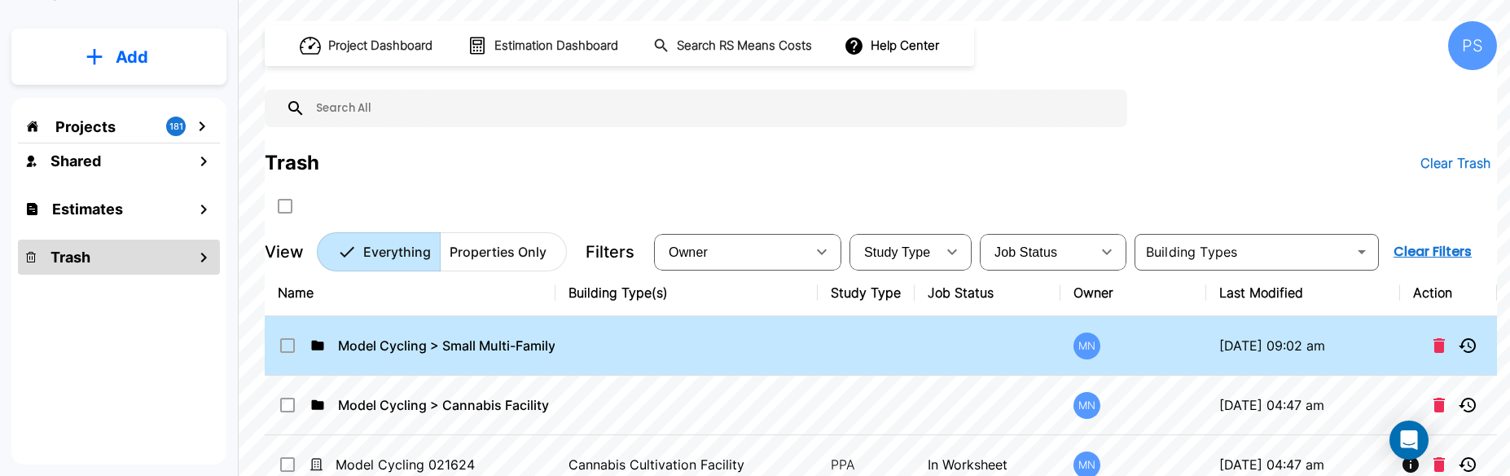
click at [559, 344] on td at bounding box center [686, 345] width 262 height 59
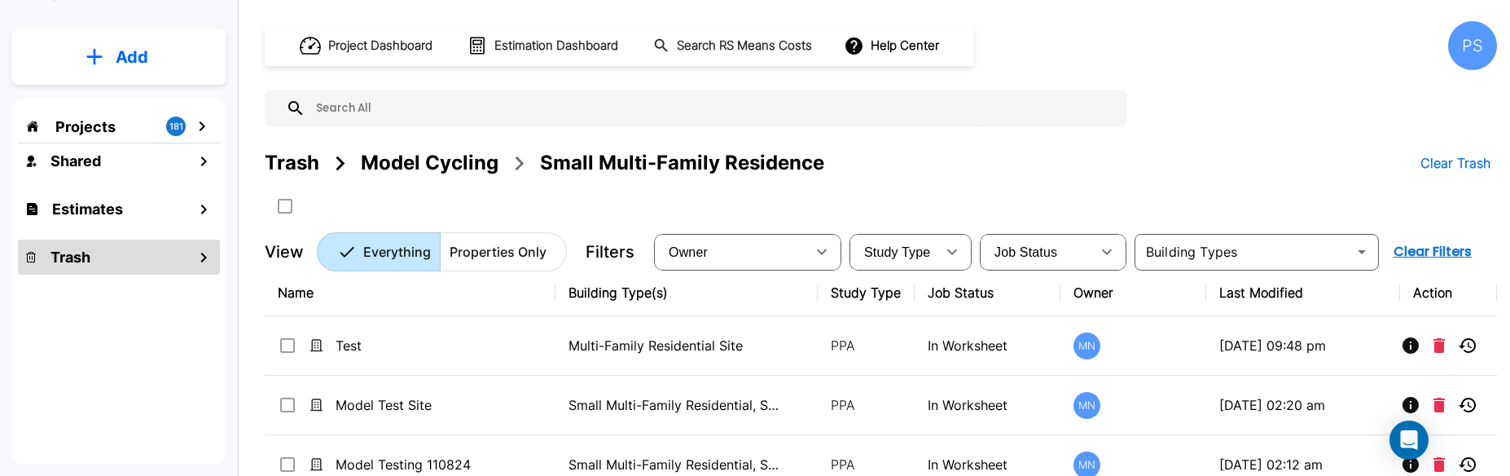
click at [462, 164] on div "Model Cycling" at bounding box center [430, 162] width 138 height 29
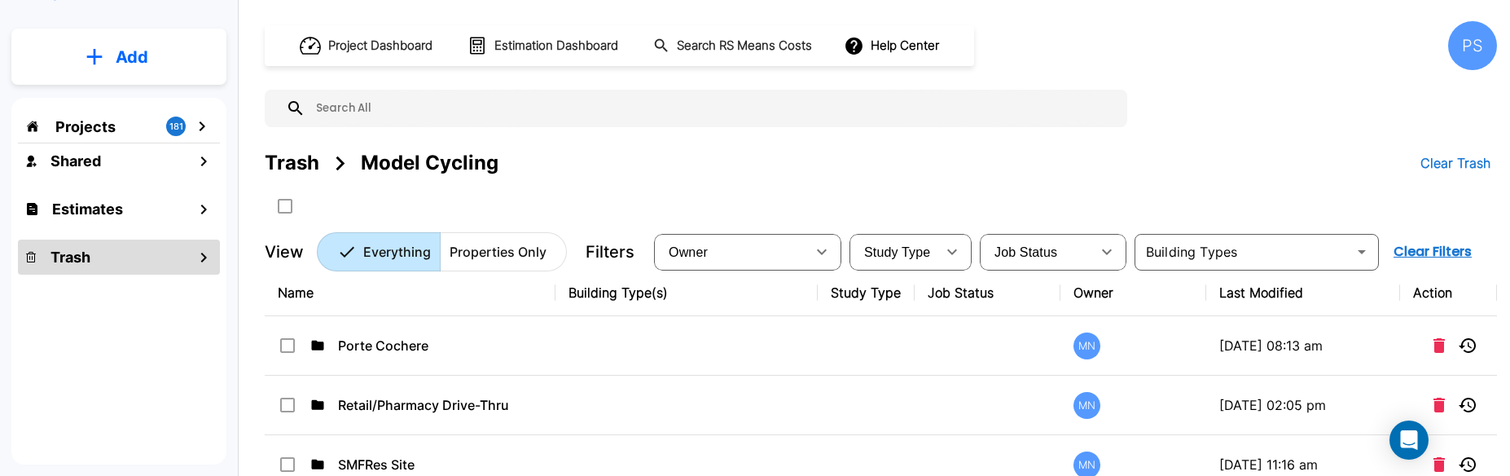
click at [303, 161] on div "Trash" at bounding box center [292, 162] width 55 height 29
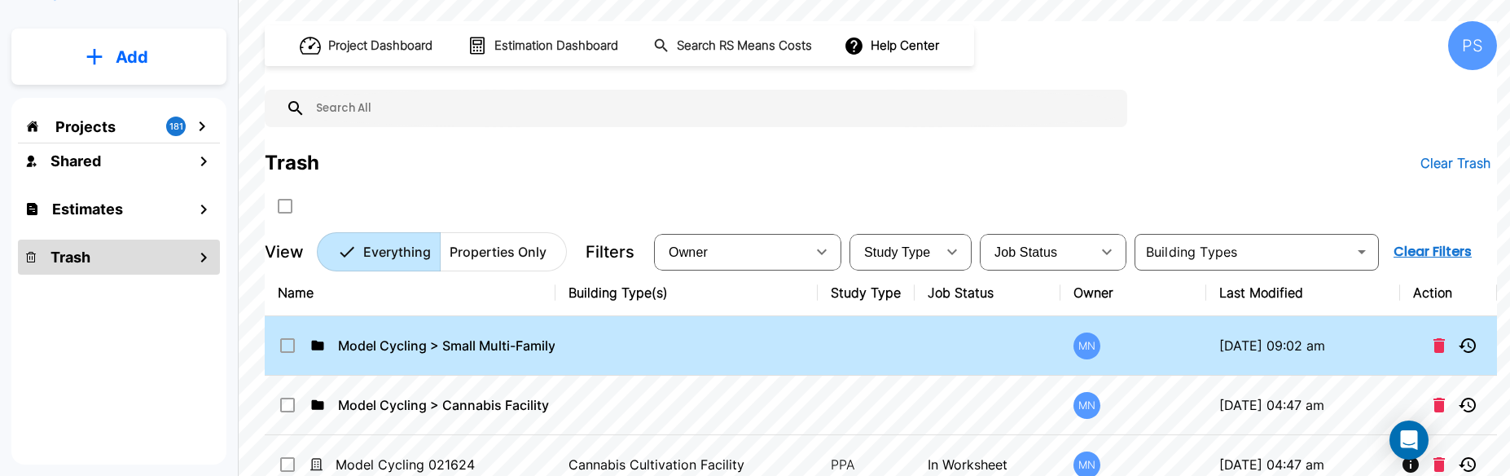
click at [606, 340] on td at bounding box center [686, 345] width 262 height 59
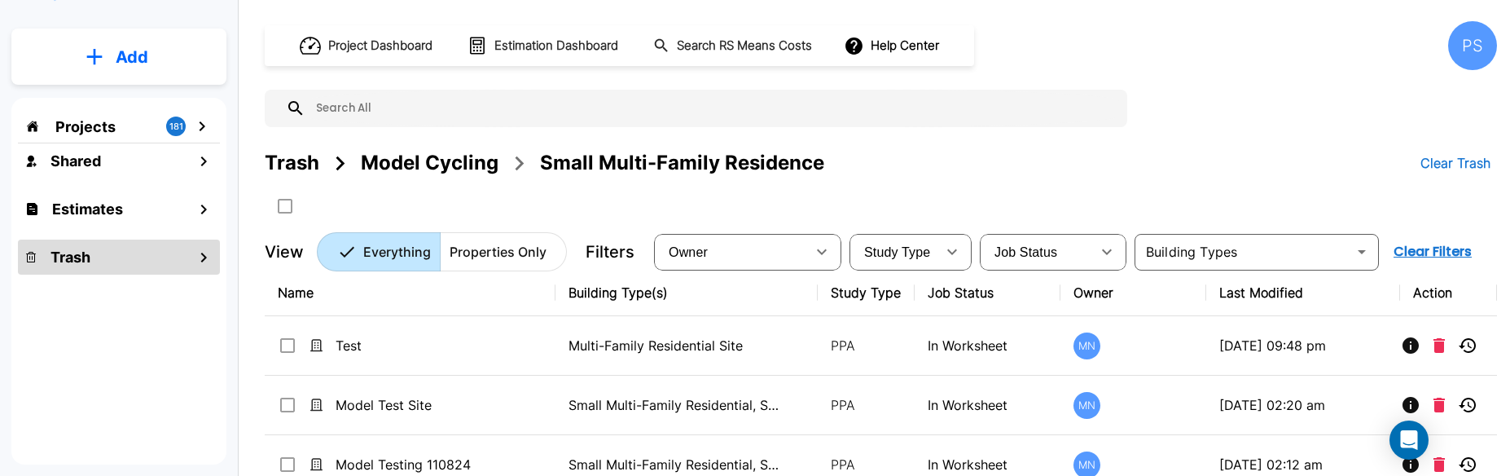
click at [440, 157] on div "Model Cycling" at bounding box center [430, 162] width 138 height 29
